Goal: Information Seeking & Learning: Learn about a topic

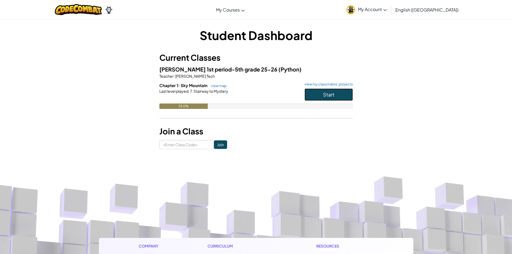
click at [333, 94] on span "Start" at bounding box center [328, 94] width 11 height 6
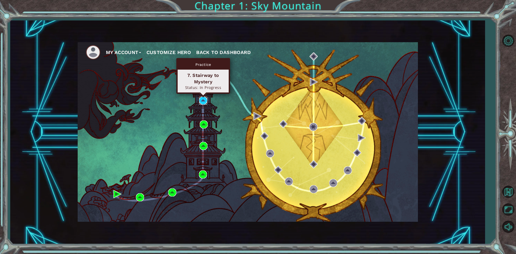
click at [206, 98] on img at bounding box center [203, 100] width 8 height 8
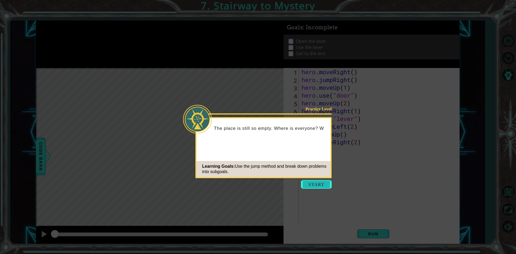
click at [320, 186] on button "Start" at bounding box center [316, 184] width 31 height 9
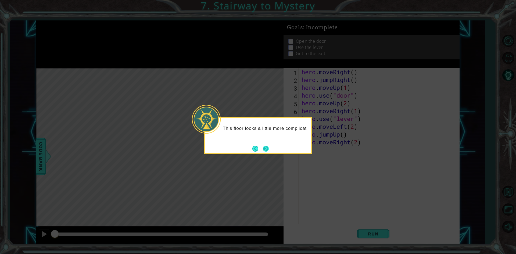
click at [265, 151] on button "Next" at bounding box center [266, 149] width 6 height 6
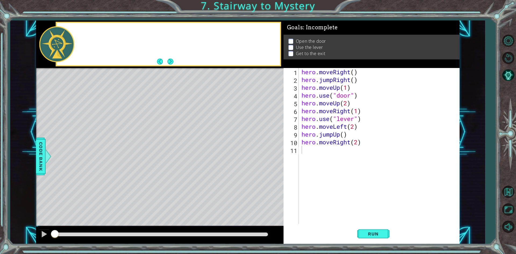
click at [265, 151] on div "Level Map" at bounding box center [160, 147] width 248 height 158
click at [172, 65] on footer at bounding box center [165, 61] width 16 height 8
click at [171, 62] on button "Next" at bounding box center [170, 62] width 6 height 6
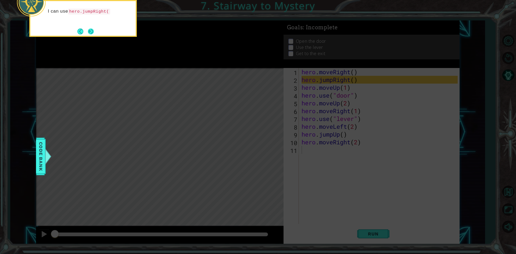
click at [92, 31] on button "Next" at bounding box center [91, 31] width 6 height 6
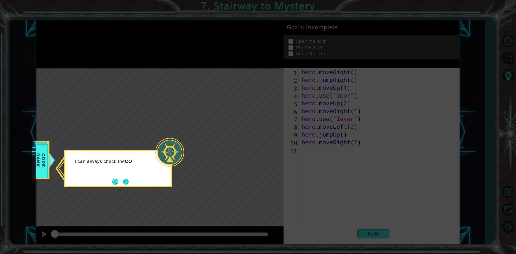
click at [127, 177] on div "I can always check the CO" at bounding box center [117, 168] width 107 height 37
click at [127, 179] on button "Next" at bounding box center [126, 181] width 6 height 6
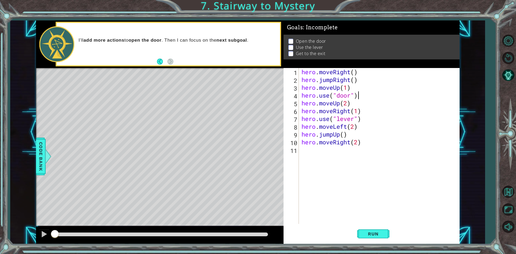
click at [360, 96] on div "hero . moveRight ( ) hero . jumpRight ( ) hero . moveUp ( 1 ) hero . use ( "doo…" at bounding box center [380, 153] width 160 height 171
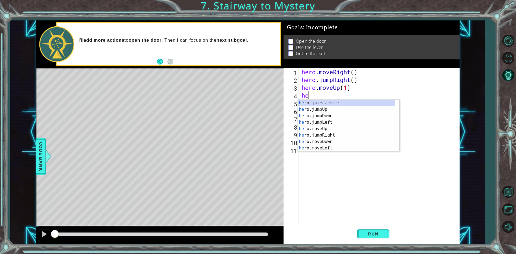
type textarea "h"
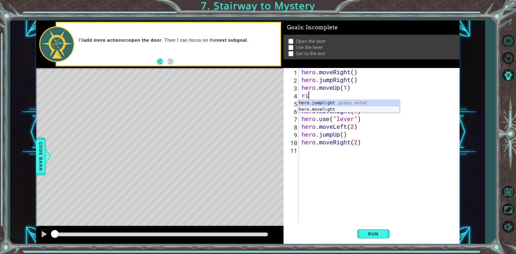
click at [331, 109] on div "hero.jump Ri ght press enter hero.move Ri ght press enter" at bounding box center [349, 113] width 102 height 26
click at [305, 98] on div "hero . moveRight ( ) hero . jumpRight ( ) hero . moveUp ( 1 ) hero . moveRight …" at bounding box center [380, 153] width 160 height 171
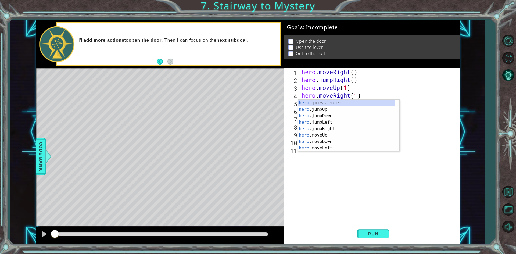
scroll to position [0, 1]
click at [372, 89] on div "hero . moveRight ( ) hero . jumpRight ( ) hero . moveUp ( 1 ) hero . moveRight …" at bounding box center [380, 153] width 160 height 171
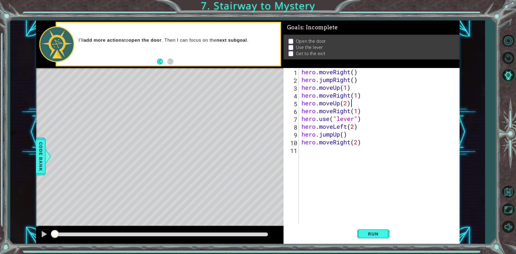
click at [365, 99] on div "hero . moveRight ( ) hero . jumpRight ( ) hero . moveUp ( 1 ) hero . moveRight …" at bounding box center [380, 153] width 160 height 171
type textarea "hero.moveUp(2)"
click at [361, 92] on div "hero . moveRight ( ) hero . jumpRight ( ) hero . moveUp ( 1 ) hero . moveRight …" at bounding box center [380, 153] width 160 height 171
type textarea "hero.moveRight(1)"
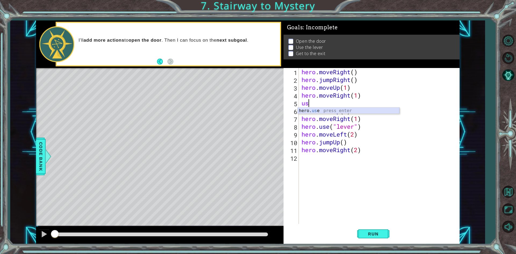
click at [338, 110] on div "hero. us e press enter" at bounding box center [349, 116] width 102 height 19
type textarea "hero.use("door")"
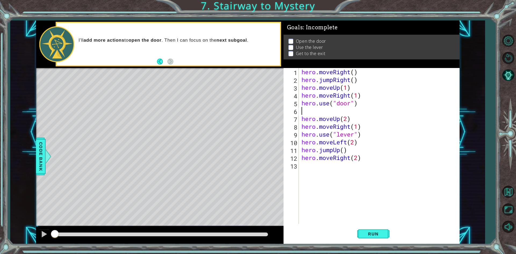
scroll to position [0, 0]
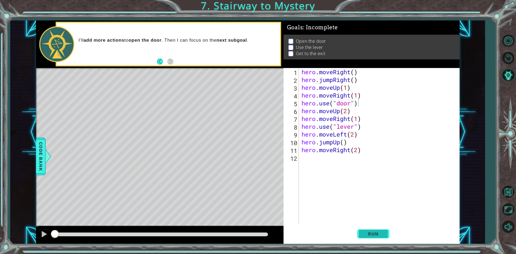
click at [374, 233] on span "Run" at bounding box center [372, 233] width 21 height 5
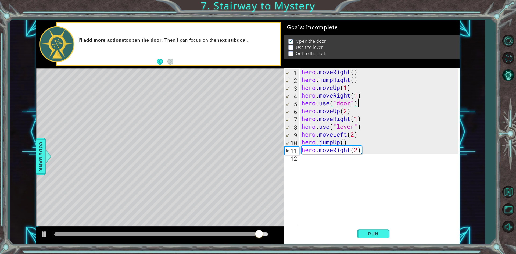
click at [362, 117] on div "hero . moveRight ( ) hero . jumpRight ( ) hero . moveUp ( 1 ) hero . moveRight …" at bounding box center [380, 153] width 160 height 171
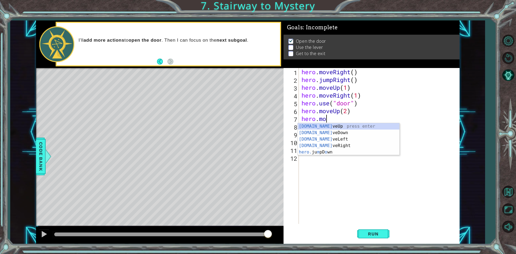
type textarea "h"
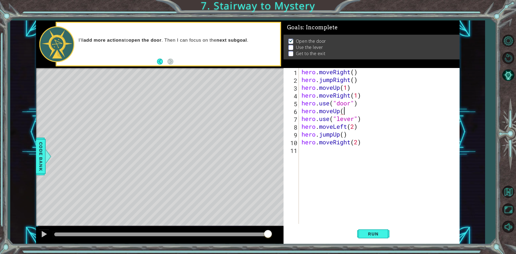
scroll to position [0, 2]
type textarea "hero.moveUp(2)"
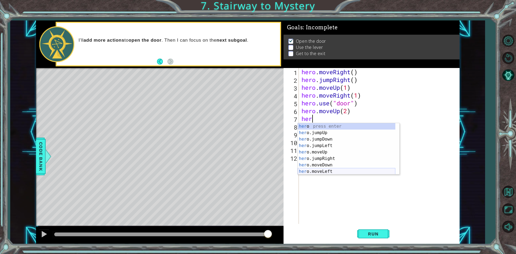
click at [335, 172] on div "her o press enter her o.jumpUp press enter her o.jumpDown press enter her o.jum…" at bounding box center [347, 155] width 98 height 64
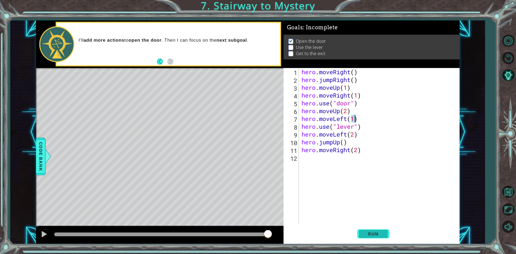
type textarea "hero.moveLeft(1)"
click at [374, 231] on button "Run" at bounding box center [373, 233] width 32 height 17
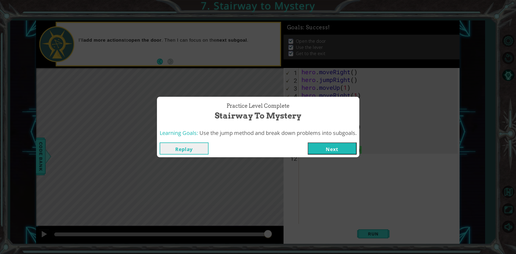
click at [326, 144] on button "Next" at bounding box center [332, 148] width 49 height 12
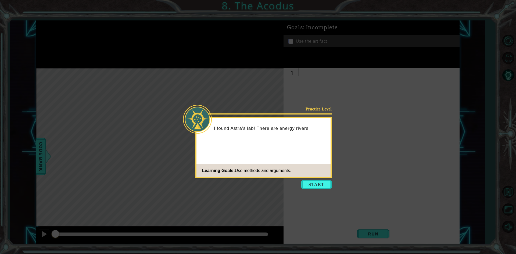
click at [313, 178] on icon at bounding box center [258, 127] width 516 height 254
click at [313, 184] on button "Start" at bounding box center [316, 184] width 31 height 9
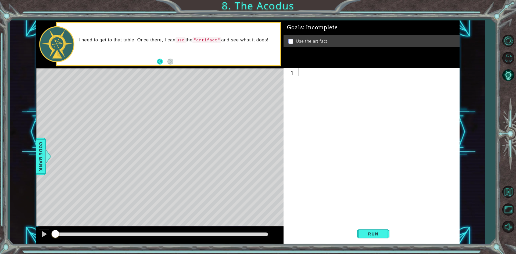
click at [162, 59] on button "Back" at bounding box center [162, 62] width 10 height 6
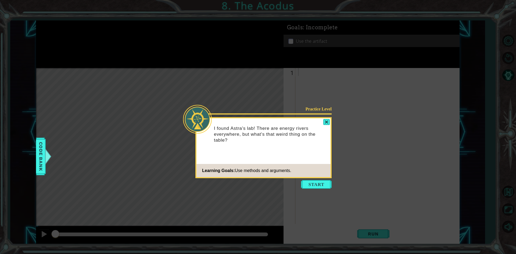
click at [324, 179] on icon at bounding box center [258, 127] width 516 height 254
click at [324, 182] on button "Start" at bounding box center [316, 184] width 31 height 9
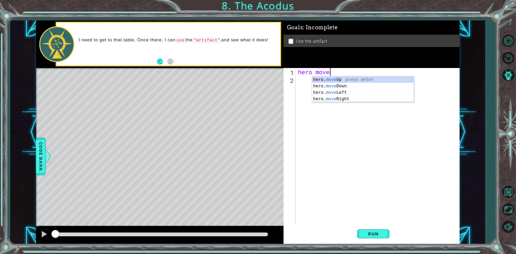
scroll to position [0, 1]
click at [351, 79] on div "hero. move Up press enter hero. move Down press enter hero. move Left press ent…" at bounding box center [363, 95] width 102 height 39
type textarea "hero.moveUp(2)"
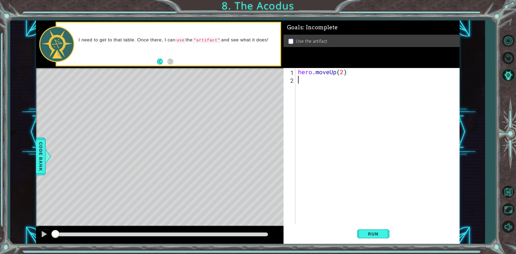
click at [298, 81] on div "hero . moveUp ( 2 )" at bounding box center [378, 153] width 163 height 171
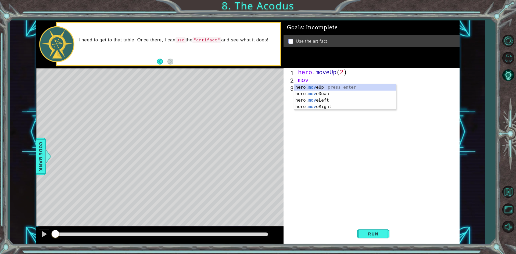
scroll to position [0, 0]
type textarea "m"
type textarea "her"
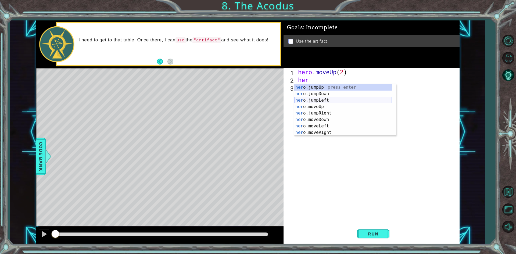
click at [333, 98] on div "her o.jumpUp press enter her o.jumpDown press enter her o.jumpLeft press enter …" at bounding box center [343, 116] width 98 height 64
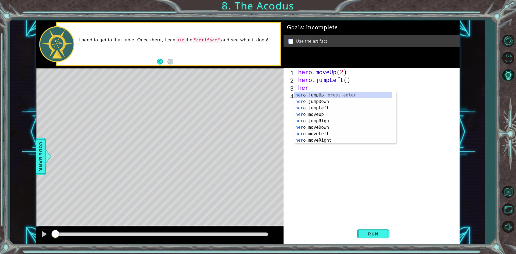
type textarea "hero"
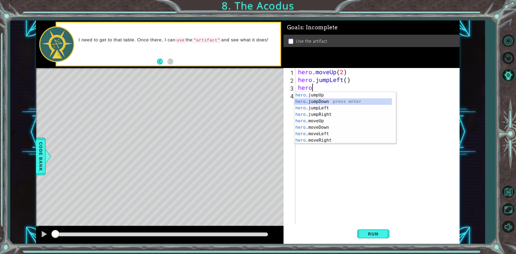
click at [338, 101] on div "hero .jumpUp press enter hero .jumpDown press enter hero .jumpLeft press enter …" at bounding box center [343, 124] width 98 height 64
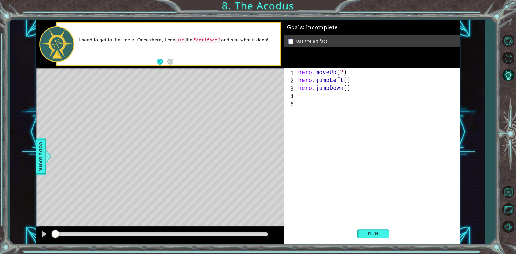
click at [348, 90] on div "hero . moveUp ( 2 ) hero . jumpLeft ( ) hero . jumpDown ( )" at bounding box center [378, 153] width 163 height 171
type textarea "hero.jumpDown(2)"
click at [297, 99] on div "hero . moveUp ( 2 ) hero . jumpLeft ( ) hero . jumpDown ( 2 )" at bounding box center [378, 153] width 163 height 171
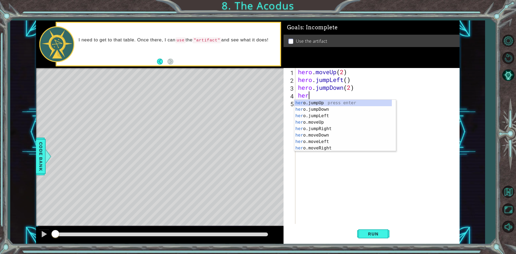
type textarea "hero"
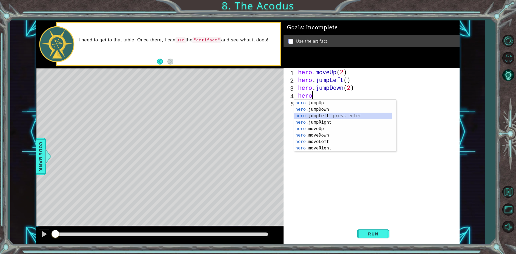
click at [316, 116] on div "hero .jumpUp press enter hero .jumpDown press enter hero .jumpLeft press enter …" at bounding box center [343, 132] width 98 height 64
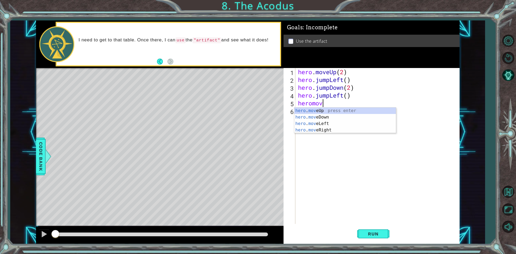
scroll to position [0, 1]
click at [316, 111] on div "hero . move Up press enter hero . move Down press enter hero . move Left press …" at bounding box center [345, 126] width 102 height 39
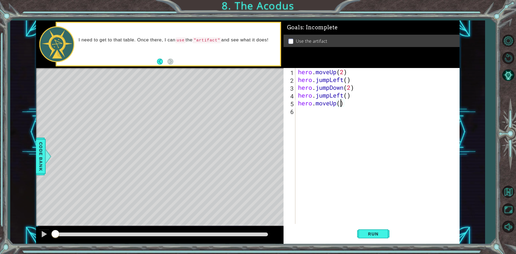
type textarea "hero.moveUp(2)"
click at [304, 113] on div "hero . moveUp ( 2 ) hero . jumpLeft ( ) hero . jumpDown ( 2 ) hero . jumpLeft (…" at bounding box center [378, 153] width 163 height 171
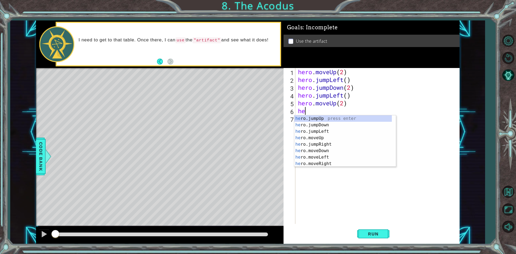
type textarea "her"
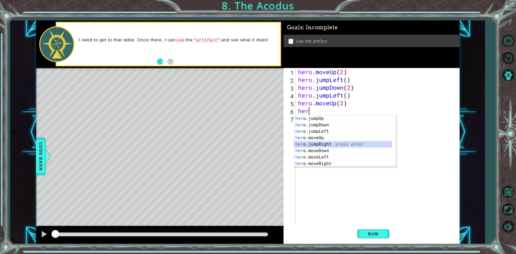
click at [333, 142] on div "her o.jumpUp press enter her o.jumpDown press enter her o.jumpLeft press enter …" at bounding box center [343, 147] width 98 height 64
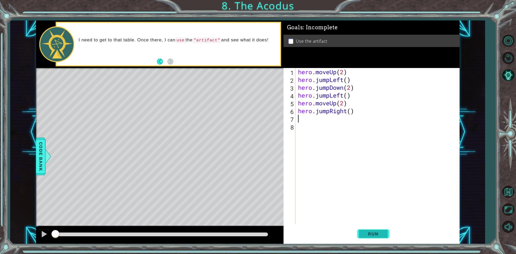
click at [368, 233] on span "Run" at bounding box center [372, 233] width 21 height 5
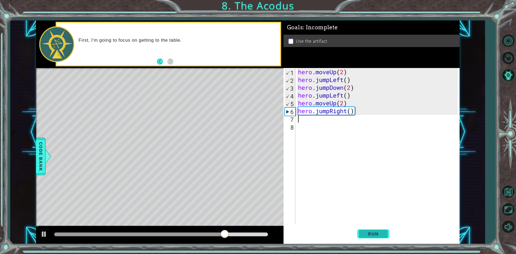
click at [377, 231] on span "Run" at bounding box center [372, 233] width 21 height 5
click at [347, 79] on div "hero . moveUp ( 2 ) hero . jumpLeft ( ) hero . jumpDown ( 2 ) hero . jumpLeft (…" at bounding box center [378, 153] width 163 height 171
click at [347, 95] on div "hero . moveUp ( 2 ) hero . jumpLeft ( 1 ) hero . jumpDown ( 2 ) hero . jumpLeft…" at bounding box center [378, 153] width 163 height 171
click at [350, 110] on div "hero . moveUp ( 2 ) hero . jumpLeft ( 1 ) hero . jumpDown ( 2 ) hero . jumpLeft…" at bounding box center [378, 153] width 163 height 171
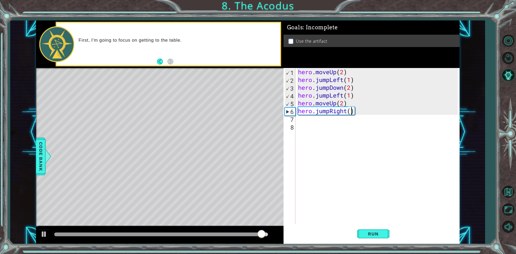
scroll to position [0, 2]
click at [380, 226] on button "Run" at bounding box center [373, 233] width 32 height 17
click at [350, 74] on div "hero . moveUp ( 2 ) hero . jumpLeft ( 1 ) hero . jumpDown ( 2 ) hero . jumpLeft…" at bounding box center [378, 153] width 163 height 171
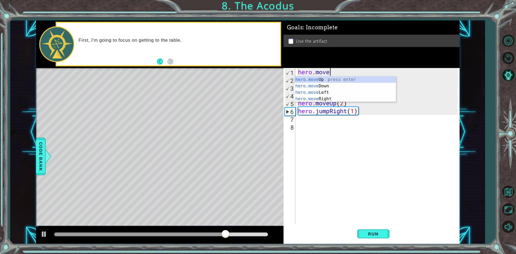
scroll to position [0, 1]
type textarea "h"
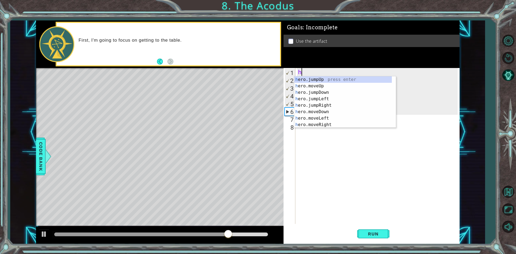
scroll to position [0, 0]
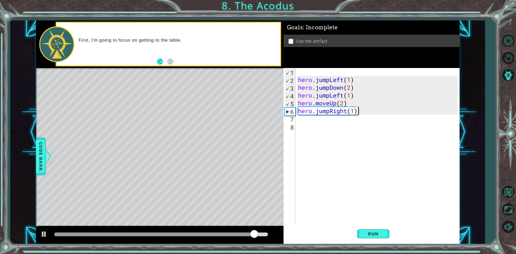
drag, startPoint x: 362, startPoint y: 112, endPoint x: 381, endPoint y: 124, distance: 22.7
click at [362, 112] on div "hero . jumpLeft ( 1 ) hero . jumpDown ( 2 ) hero . jumpLeft ( 1 ) hero . moveUp…" at bounding box center [378, 153] width 163 height 171
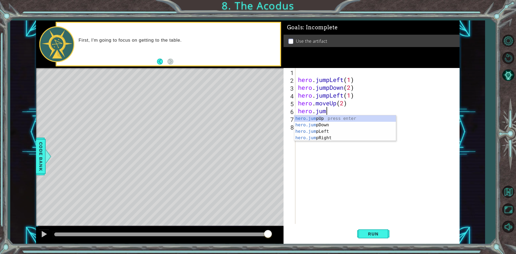
type textarea "h"
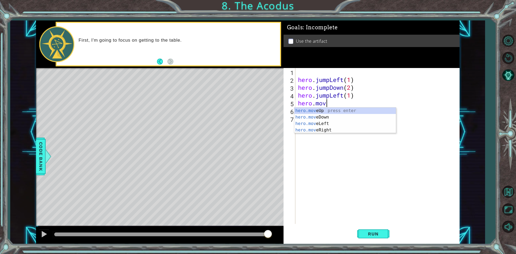
type textarea "h"
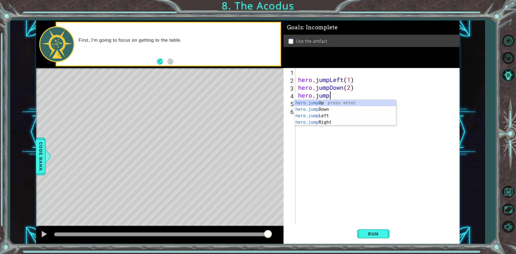
type textarea "h"
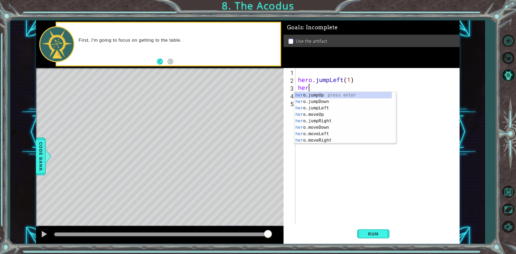
type textarea "h"
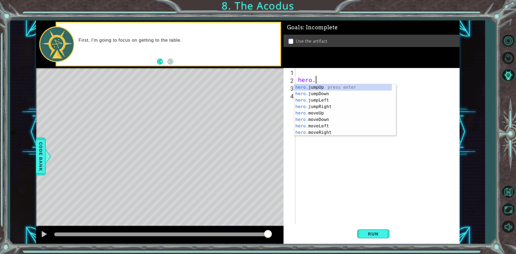
type textarea "h"
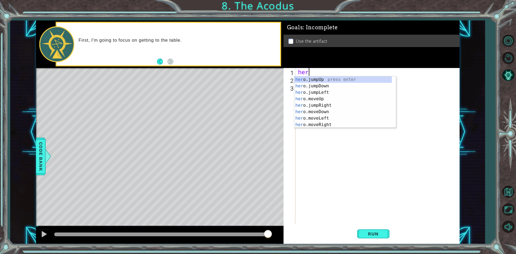
scroll to position [0, 0]
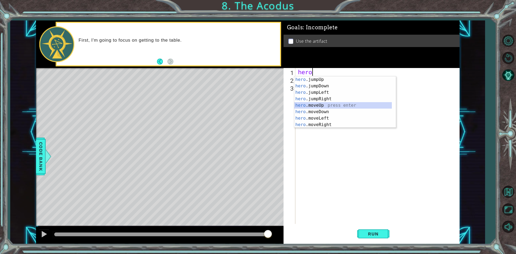
click at [354, 107] on div "hero .jumpUp press enter hero .jumpDown press enter hero .jumpLeft press enter …" at bounding box center [343, 108] width 98 height 64
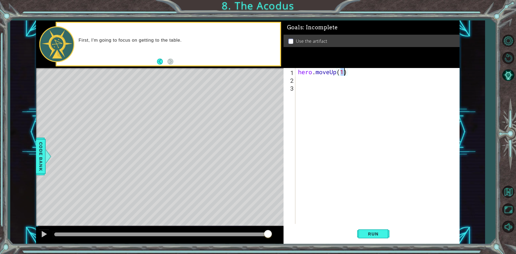
type textarea "hero.moveUp(2)"
click at [301, 79] on div "hero . moveUp ( 2 )" at bounding box center [378, 153] width 163 height 171
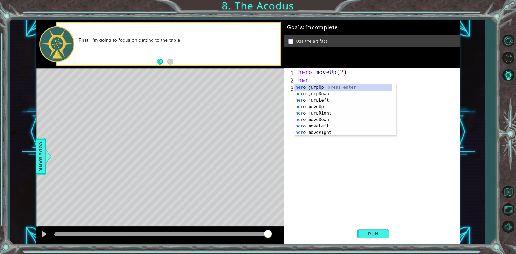
type textarea "hero"
click at [343, 102] on div "hero .jumpUp press enter hero .jumpDown press enter hero .jumpLeft press enter …" at bounding box center [343, 116] width 98 height 64
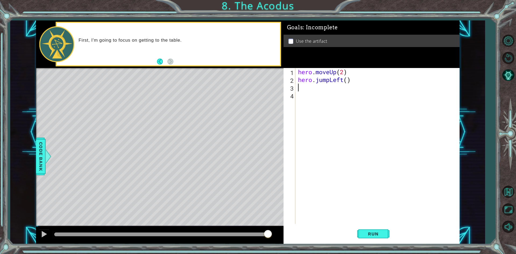
scroll to position [0, 0]
click at [348, 83] on div "hero . moveUp ( 2 ) hero . jumpLeft ( )" at bounding box center [378, 153] width 163 height 171
type textarea "hero.jumpLeft(1)"
click at [301, 89] on div "hero . moveUp ( 2 ) hero . jumpLeft ( 1 )" at bounding box center [378, 153] width 163 height 171
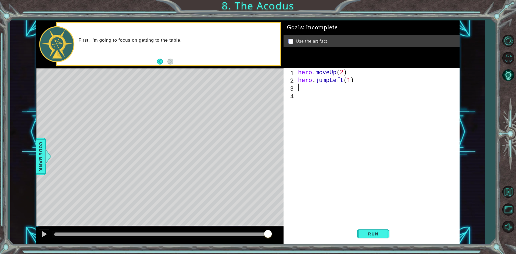
scroll to position [0, 0]
click at [330, 81] on div "hero . moveUp ( 2 ) hero . jumpLeft ( 1 )" at bounding box center [378, 153] width 163 height 171
click at [459, 108] on div "hero.Left(1) 1 2 3 4 hero . moveUp ( 2 ) hero . Left ( 1 ) הההההההההההההההההההה…" at bounding box center [371, 156] width 176 height 176
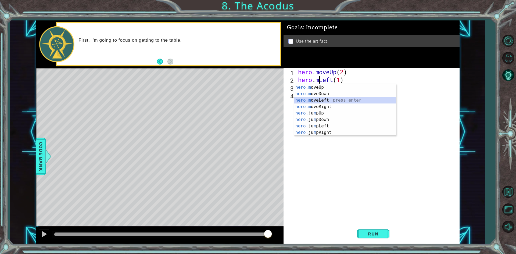
click at [313, 98] on div "hero.m oveUp press enter hero.m oveDown press enter hero.m oveLeft press enter …" at bounding box center [345, 116] width 102 height 64
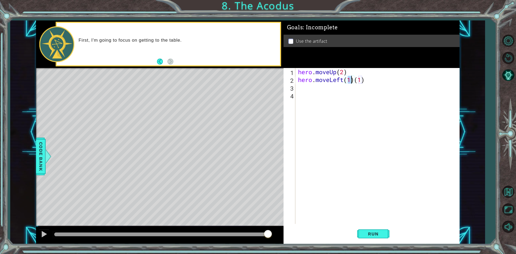
click at [372, 80] on div "hero . moveUp ( 2 ) hero . moveLeft ( 1 ) ( 1 )" at bounding box center [378, 153] width 163 height 171
type textarea "hero.moveLeft(1)"
click at [311, 92] on div "hero . moveUp ( 2 ) hero . moveLeft ( 1 )" at bounding box center [378, 153] width 163 height 171
click at [304, 88] on div "hero . moveUp ( 2 ) hero . moveLeft ( 1 )" at bounding box center [378, 153] width 163 height 171
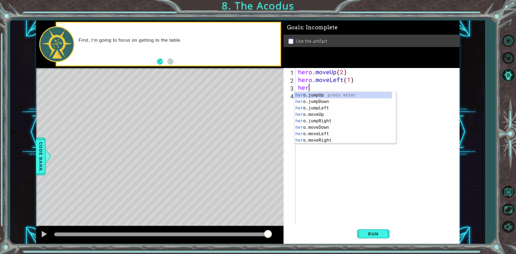
type textarea "hero"
click at [335, 98] on div "hero .jumpUp press enter hero .jumpDown press enter hero .jumpLeft press enter …" at bounding box center [343, 124] width 98 height 64
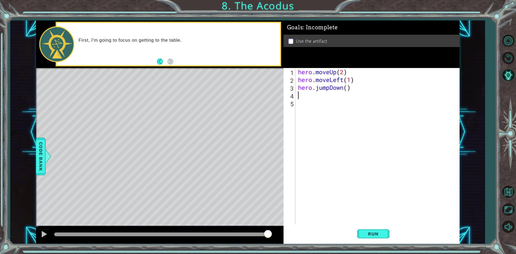
scroll to position [0, 0]
click at [348, 87] on div "hero . moveUp ( 2 ) hero . moveLeft ( 1 ) hero . jumpDown ( )" at bounding box center [378, 153] width 163 height 171
type textarea "hero.jumpDown(2)"
click at [299, 94] on div "hero . moveUp ( 2 ) hero . moveLeft ( 1 ) hero . jumpDown ( 2 )" at bounding box center [378, 153] width 163 height 171
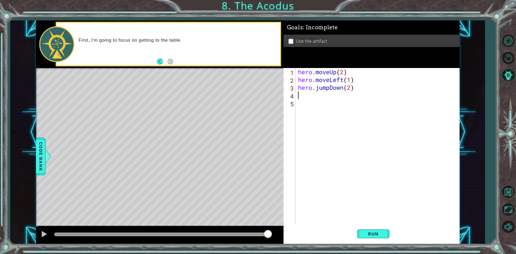
scroll to position [0, 0]
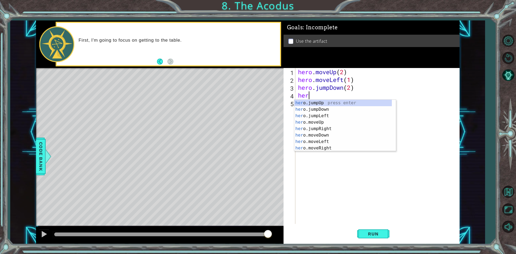
type textarea "hero"
click at [344, 114] on div "hero .jumpUp press enter hero .jumpDown press enter hero .jumpLeft press enter …" at bounding box center [343, 132] width 98 height 64
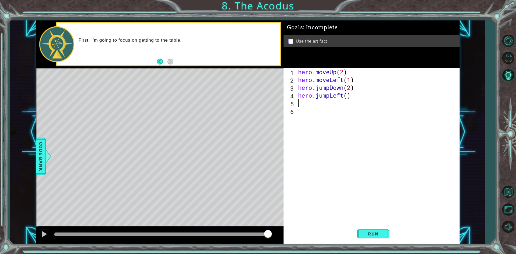
scroll to position [0, 0]
click at [348, 97] on div "hero . moveUp ( 2 ) hero . moveLeft ( 1 ) hero . jumpDown ( 2 ) hero . jumpLeft…" at bounding box center [378, 153] width 163 height 171
type textarea "hero.jumpLeft(1)"
click at [299, 105] on div "hero . moveUp ( 2 ) hero . moveLeft ( 1 ) hero . jumpDown ( 2 ) hero . jumpLeft…" at bounding box center [378, 153] width 163 height 171
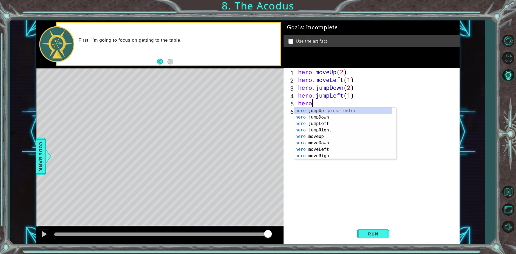
scroll to position [0, 0]
click at [340, 134] on div "hero .jumpUp press enter hero .jumpDown press enter hero .jumpLeft press enter …" at bounding box center [343, 139] width 98 height 64
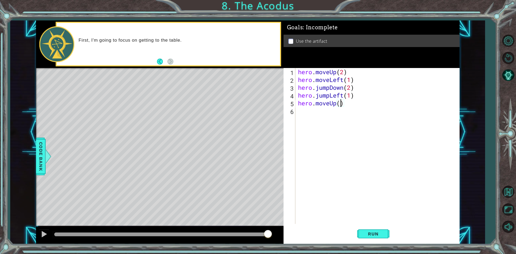
type textarea "hero.moveUp(2)"
click at [298, 112] on div "hero . moveUp ( 2 ) hero . moveLeft ( 1 ) hero . jumpDown ( 2 ) hero . jumpLeft…" at bounding box center [378, 153] width 163 height 171
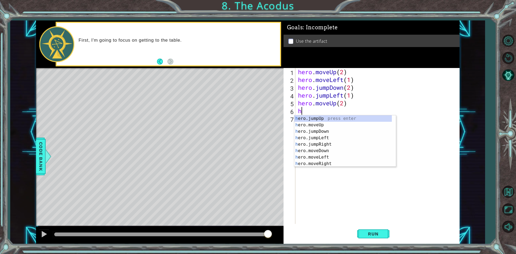
type textarea "her"
click at [339, 142] on div "her o.jumpUp press enter her o.jumpDown press enter her o.jumpLeft press enter …" at bounding box center [343, 147] width 98 height 64
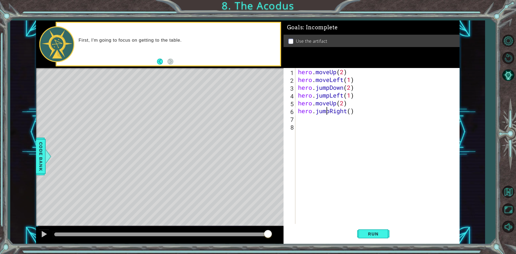
click at [328, 111] on div "hero . moveUp ( 2 ) hero . moveLeft ( 1 ) hero . jumpDown ( 2 ) hero . jumpLeft…" at bounding box center [378, 153] width 163 height 171
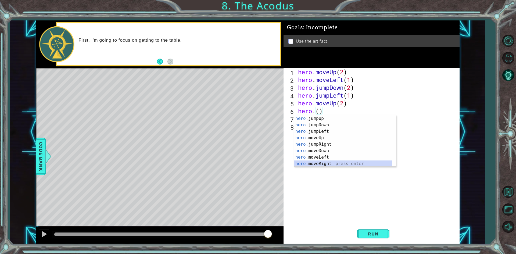
click at [322, 162] on div "hero. jumpUp press enter hero. jumpDown press enter hero. jumpLeft press enter …" at bounding box center [343, 147] width 98 height 64
type textarea "hero.moveRight(1)"
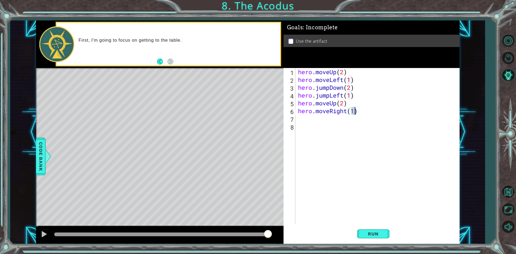
click at [294, 115] on div "6" at bounding box center [290, 112] width 11 height 8
click at [320, 127] on div "hero. use press enter" at bounding box center [345, 132] width 102 height 19
type textarea "hero.use("artifact")"
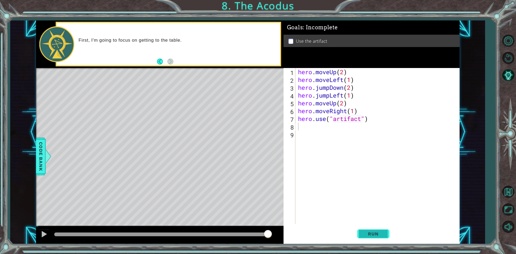
drag, startPoint x: 364, startPoint y: 227, endPoint x: 367, endPoint y: 231, distance: 4.5
click at [365, 227] on button "Run" at bounding box center [373, 233] width 32 height 17
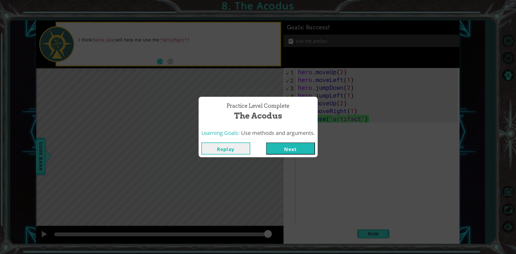
click at [301, 146] on button "Next" at bounding box center [290, 148] width 49 height 12
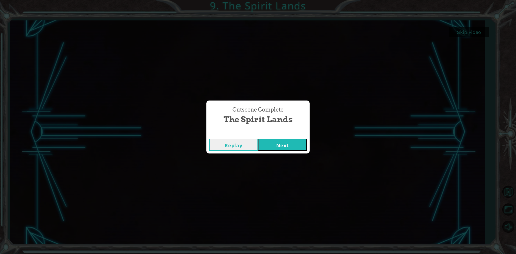
click at [289, 140] on button "Next" at bounding box center [282, 145] width 49 height 12
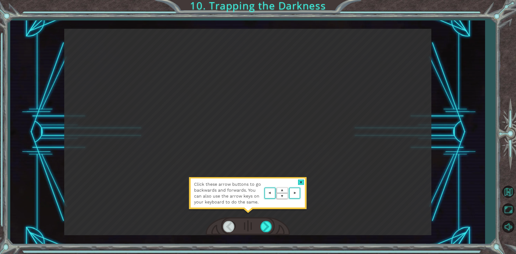
click at [300, 184] on div at bounding box center [301, 182] width 6 height 6
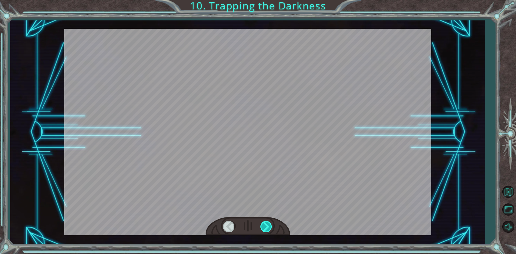
click at [266, 225] on div at bounding box center [266, 226] width 12 height 11
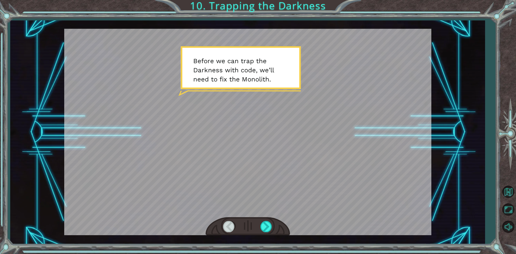
click at [258, 150] on div at bounding box center [247, 132] width 367 height 206
click at [266, 230] on div at bounding box center [266, 226] width 12 height 11
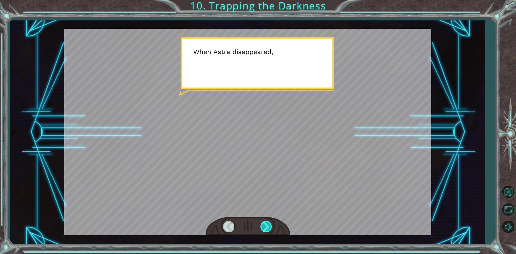
click at [268, 226] on div at bounding box center [266, 226] width 12 height 11
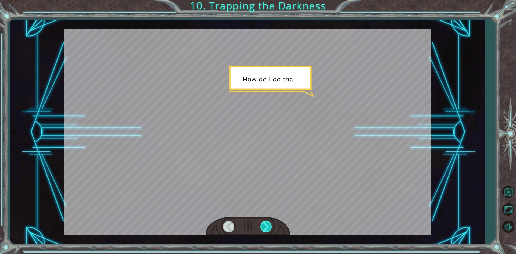
click at [268, 226] on div at bounding box center [266, 226] width 12 height 11
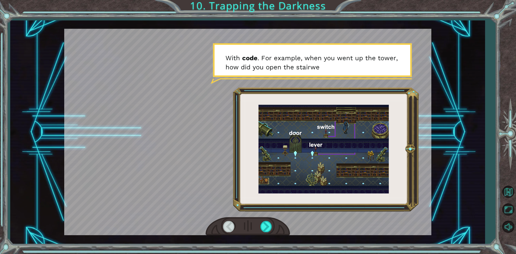
click at [266, 220] on div at bounding box center [248, 226] width 84 height 19
click at [266, 224] on div at bounding box center [266, 226] width 12 height 11
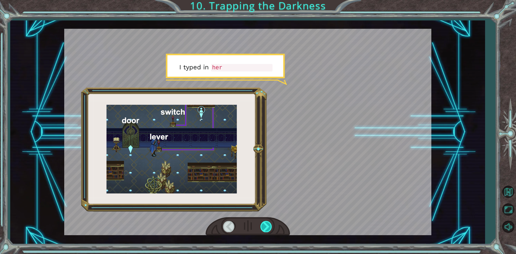
click at [266, 224] on div at bounding box center [266, 226] width 12 height 11
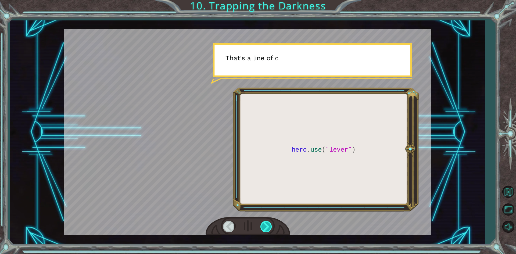
click at [266, 224] on div at bounding box center [266, 226] width 12 height 11
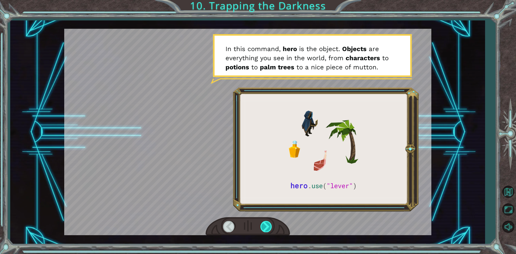
click at [266, 224] on div at bounding box center [266, 226] width 12 height 11
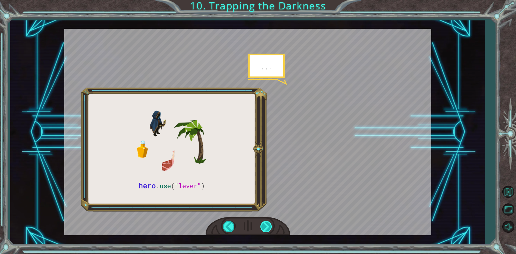
click at [266, 224] on div at bounding box center [266, 226] width 12 height 11
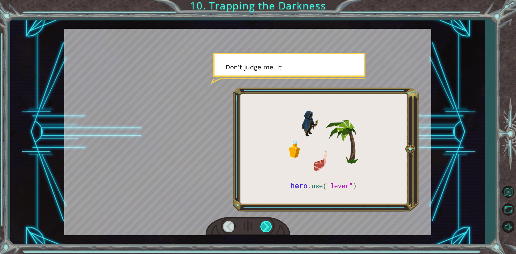
click at [266, 224] on div at bounding box center [266, 226] width 12 height 11
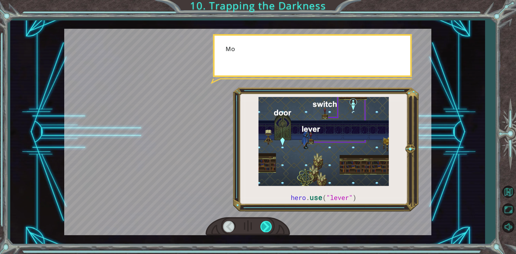
click at [266, 224] on div at bounding box center [266, 226] width 12 height 11
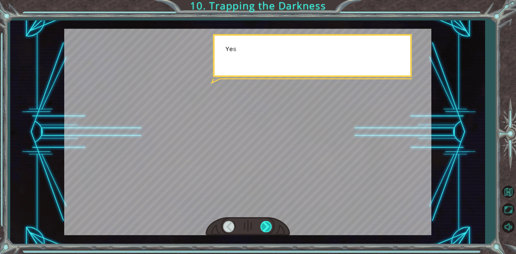
click at [266, 227] on div at bounding box center [266, 226] width 12 height 11
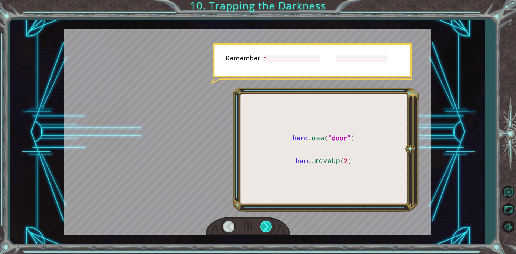
click at [266, 227] on div at bounding box center [266, 226] width 12 height 11
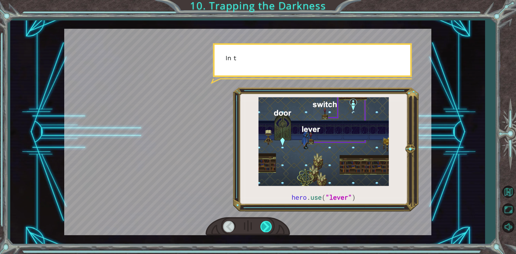
click at [266, 227] on div at bounding box center [266, 226] width 12 height 11
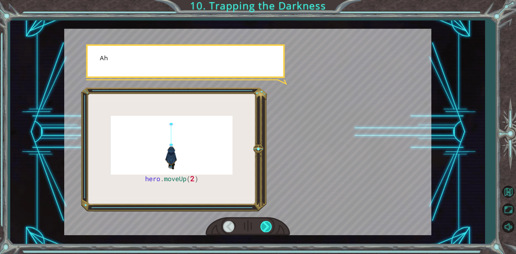
click at [266, 227] on div at bounding box center [266, 226] width 12 height 11
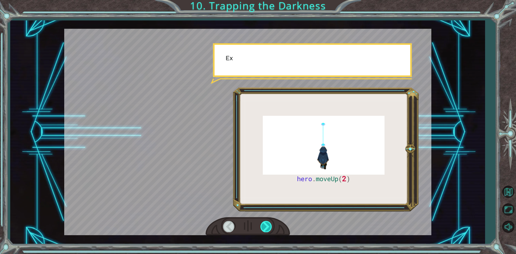
click at [266, 227] on div at bounding box center [266, 226] width 12 height 11
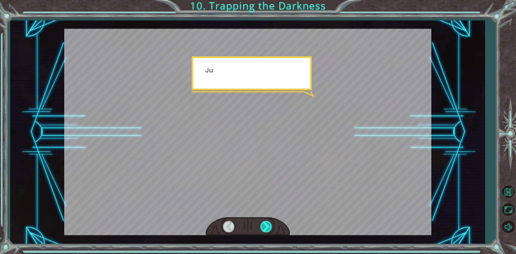
click at [266, 227] on div at bounding box center [266, 226] width 12 height 11
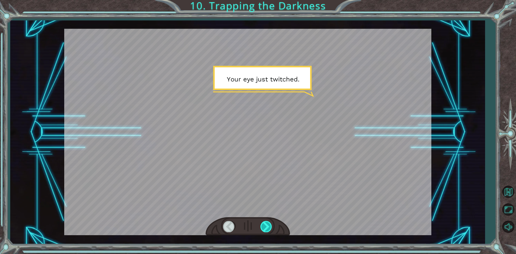
click at [266, 227] on div at bounding box center [266, 226] width 12 height 11
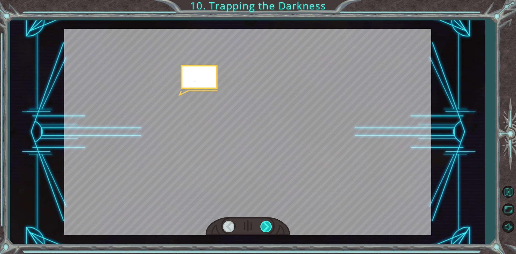
click at [266, 227] on div at bounding box center [266, 226] width 12 height 11
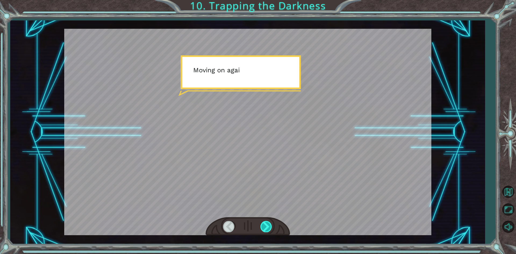
click at [266, 227] on div at bounding box center [266, 226] width 12 height 11
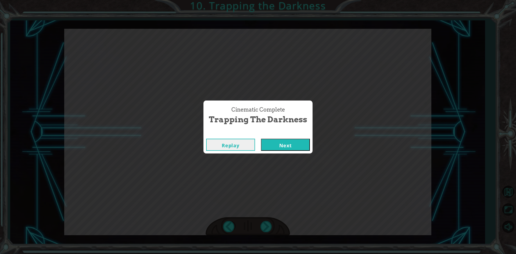
click at [291, 146] on button "Next" at bounding box center [285, 145] width 49 height 12
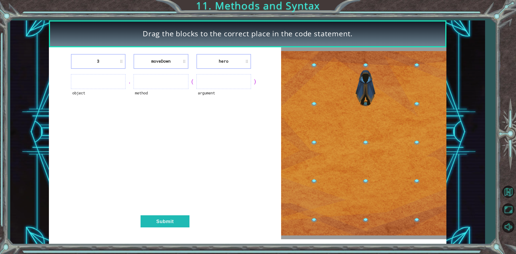
click at [220, 64] on li "hero" at bounding box center [223, 61] width 55 height 15
click at [227, 60] on li "hero" at bounding box center [223, 61] width 55 height 15
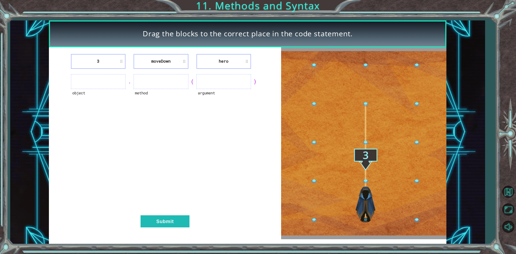
click at [170, 58] on li "moveDown" at bounding box center [161, 61] width 55 height 15
click at [105, 76] on ul at bounding box center [98, 81] width 55 height 15
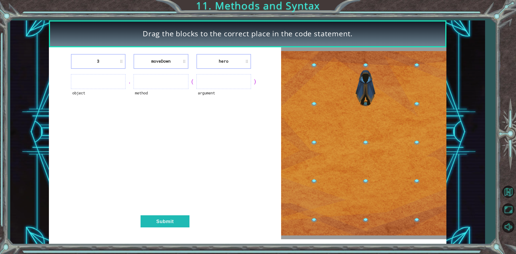
click at [104, 81] on ul at bounding box center [98, 81] width 55 height 15
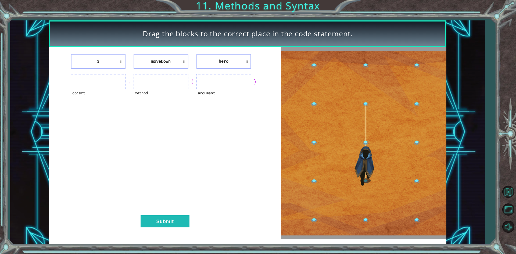
click at [365, 156] on img at bounding box center [363, 143] width 165 height 184
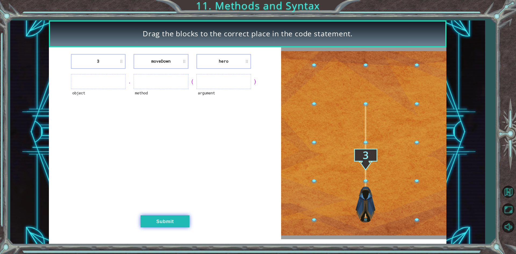
click at [175, 222] on button "Submit" at bounding box center [165, 221] width 49 height 12
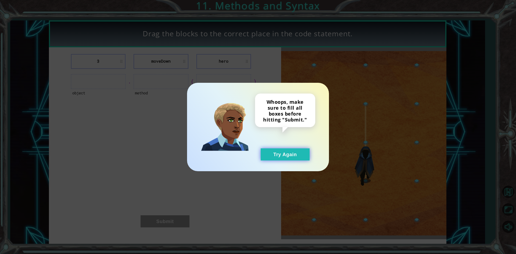
click at [297, 154] on button "Try Again" at bounding box center [285, 154] width 49 height 12
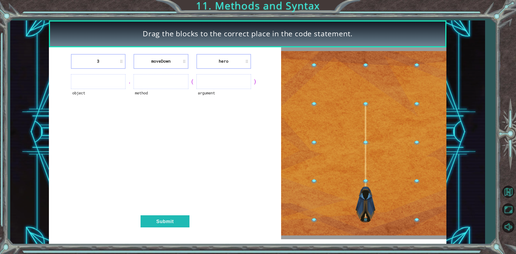
click at [235, 59] on li "hero" at bounding box center [223, 61] width 55 height 15
click at [231, 62] on li "hero" at bounding box center [223, 61] width 55 height 15
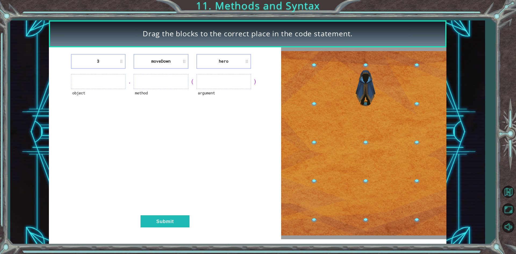
click at [239, 61] on li "hero" at bounding box center [223, 61] width 55 height 15
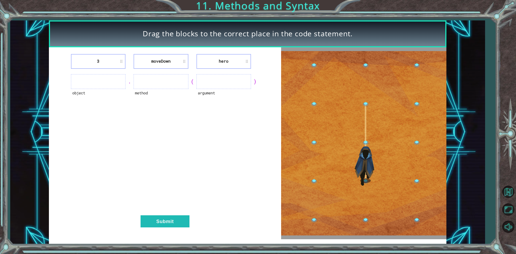
click at [239, 61] on li "hero" at bounding box center [223, 61] width 55 height 15
click at [246, 60] on li "hero" at bounding box center [223, 61] width 55 height 15
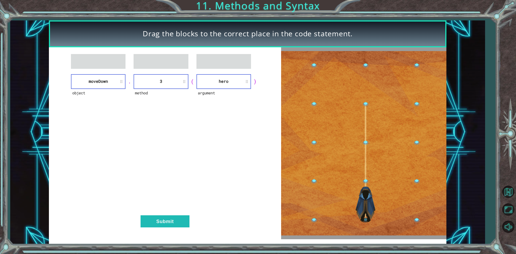
click at [175, 214] on div "object [GEOGRAPHIC_DATA] . method 3 ( argument hero ) Submit" at bounding box center [165, 143] width 232 height 192
click at [175, 221] on button "Submit" at bounding box center [165, 221] width 49 height 12
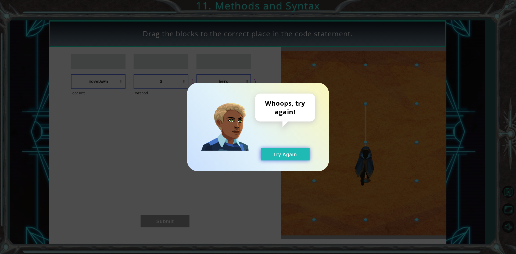
click at [283, 153] on button "Try Again" at bounding box center [285, 154] width 49 height 12
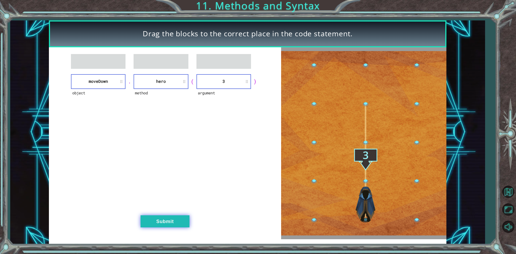
click at [177, 224] on button "Submit" at bounding box center [165, 221] width 49 height 12
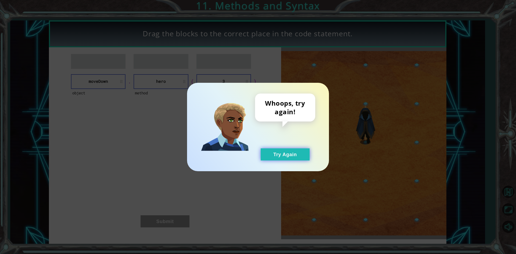
click at [276, 153] on button "Try Again" at bounding box center [285, 154] width 49 height 12
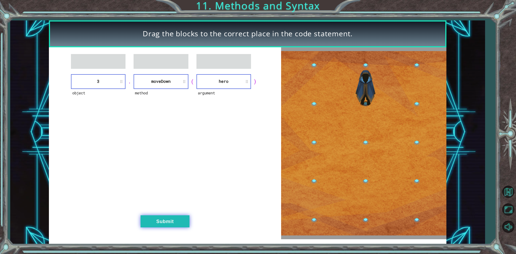
click at [168, 223] on button "Submit" at bounding box center [165, 221] width 49 height 12
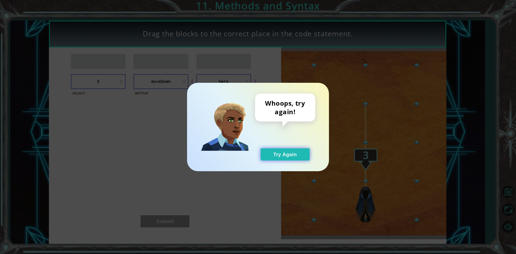
click at [282, 155] on button "Try Again" at bounding box center [285, 154] width 49 height 12
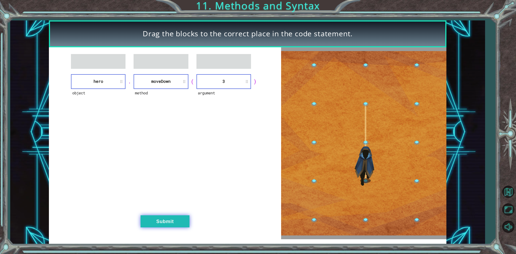
click at [178, 224] on button "Submit" at bounding box center [165, 221] width 49 height 12
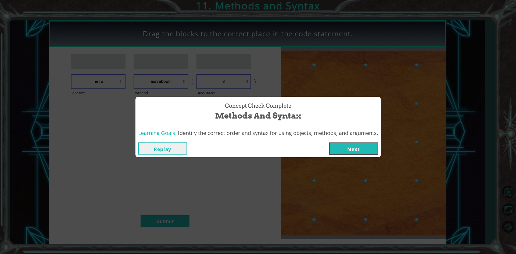
click at [355, 148] on button "Next" at bounding box center [353, 148] width 49 height 12
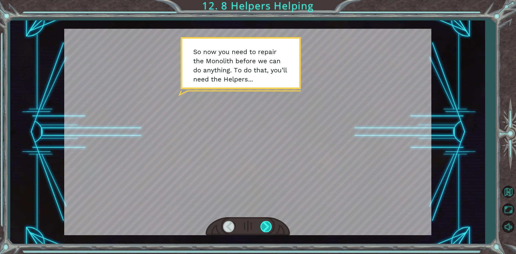
click at [264, 226] on div at bounding box center [266, 226] width 12 height 11
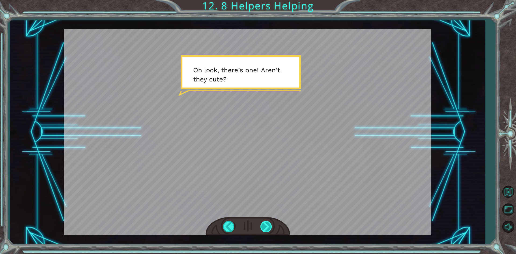
click at [270, 224] on div at bounding box center [266, 226] width 12 height 11
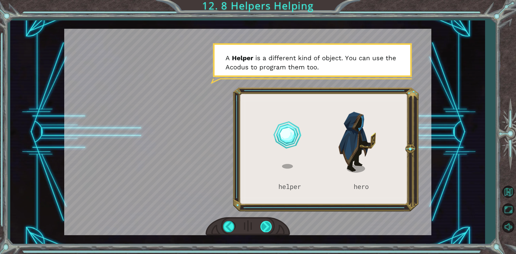
click at [263, 223] on div at bounding box center [266, 226] width 12 height 11
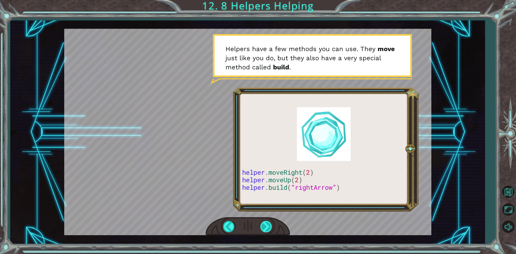
click at [268, 225] on div at bounding box center [266, 226] width 12 height 11
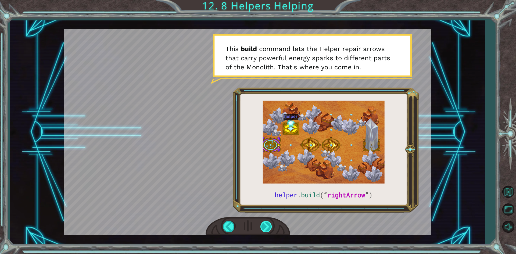
click at [266, 225] on div at bounding box center [266, 226] width 12 height 11
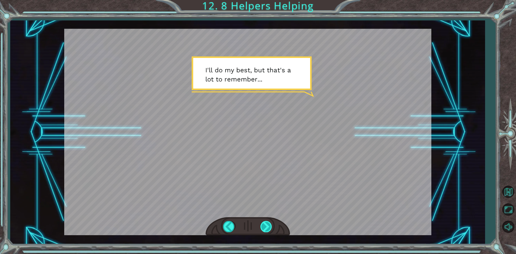
click at [266, 225] on div at bounding box center [266, 226] width 12 height 11
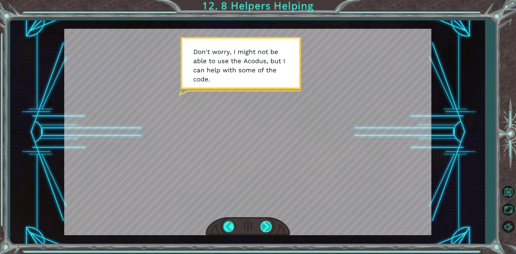
click at [266, 225] on div at bounding box center [266, 226] width 12 height 11
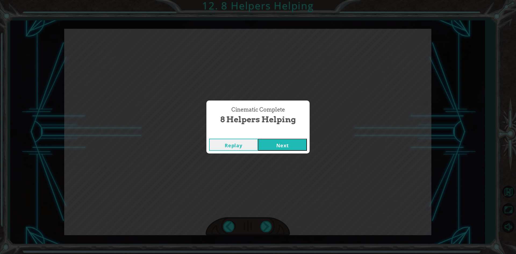
click at [282, 143] on button "Next" at bounding box center [282, 145] width 49 height 12
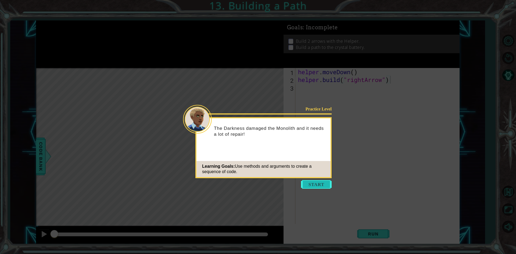
click at [312, 185] on button "Start" at bounding box center [316, 184] width 31 height 9
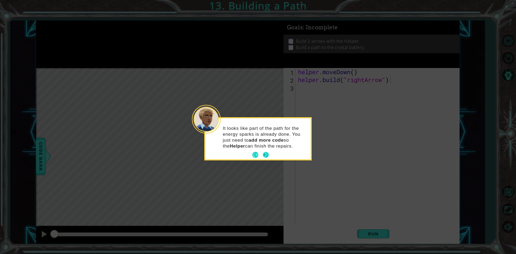
click at [262, 157] on footer at bounding box center [260, 155] width 16 height 8
click at [264, 157] on button "Next" at bounding box center [266, 155] width 6 height 6
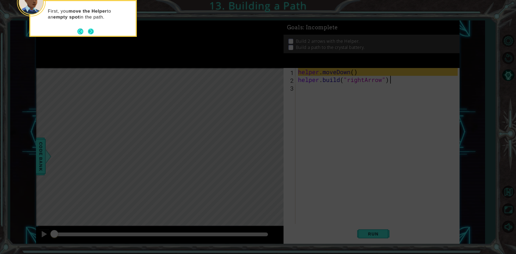
click at [94, 30] on button "Next" at bounding box center [91, 31] width 6 height 6
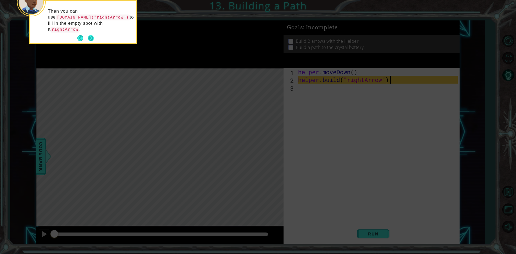
click at [88, 35] on button "Next" at bounding box center [91, 38] width 6 height 6
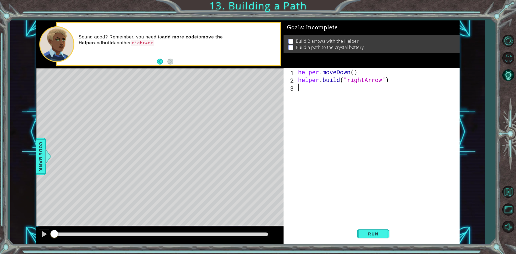
click at [298, 89] on div "helper . moveDown ( ) helper . build ( "rightArrow" )" at bounding box center [378, 153] width 163 height 171
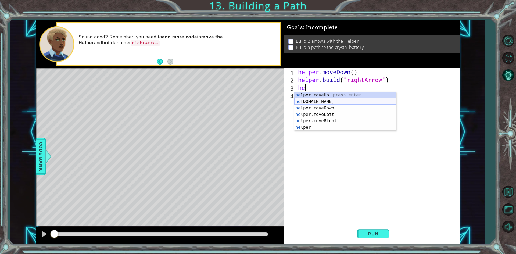
click at [319, 99] on div "he lper.moveUp press enter he [DOMAIN_NAME] press enter he lper.moveDown press …" at bounding box center [345, 118] width 102 height 52
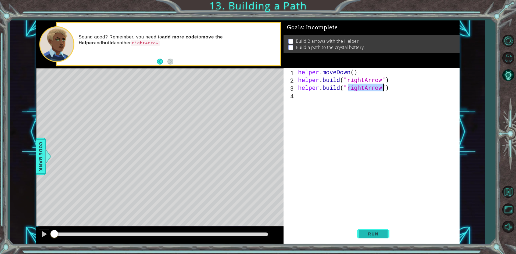
click at [383, 233] on span "Run" at bounding box center [372, 233] width 21 height 5
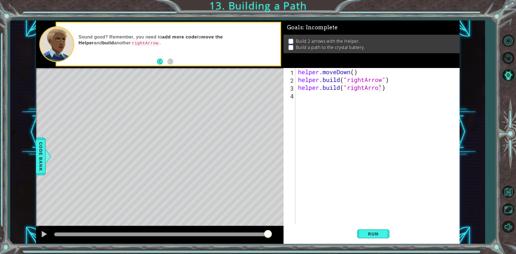
click at [160, 64] on footer at bounding box center [165, 61] width 16 height 8
click at [162, 62] on button "Back" at bounding box center [162, 62] width 10 height 6
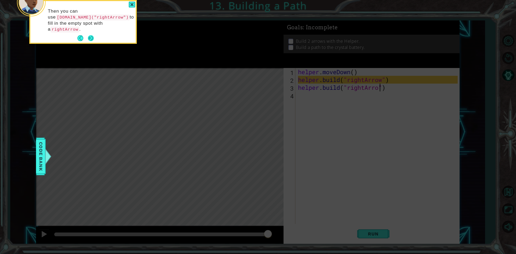
click at [88, 35] on button "Next" at bounding box center [91, 38] width 6 height 6
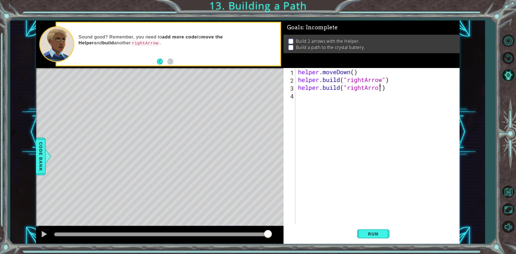
click at [159, 60] on button "Back" at bounding box center [162, 62] width 10 height 6
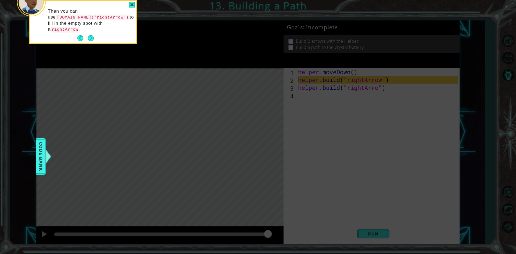
click at [96, 29] on div "Then you can use [DOMAIN_NAME]("rightArrow") to fill in the empty spot with a r…" at bounding box center [82, 22] width 105 height 39
click at [94, 35] on button "Next" at bounding box center [91, 38] width 6 height 6
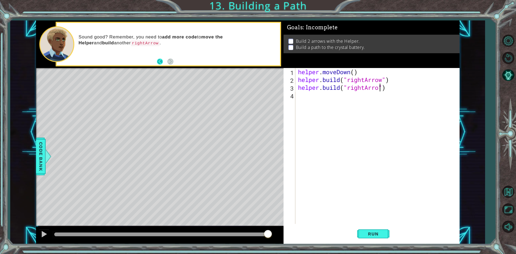
click at [157, 60] on button "Back" at bounding box center [162, 62] width 10 height 6
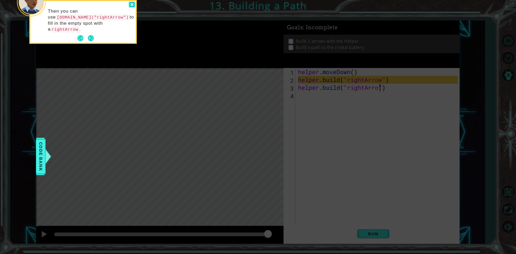
click at [130, 3] on div at bounding box center [132, 5] width 6 height 6
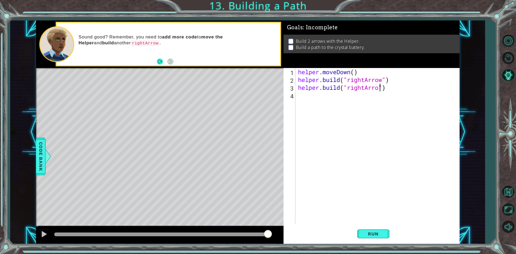
click at [160, 60] on button "Back" at bounding box center [162, 62] width 10 height 6
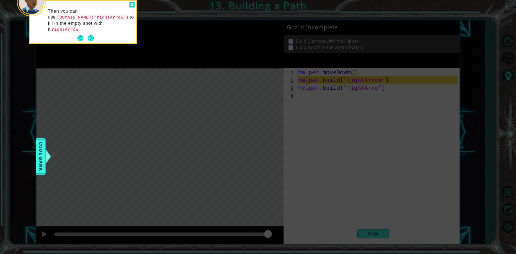
click at [134, 5] on div at bounding box center [132, 5] width 6 height 6
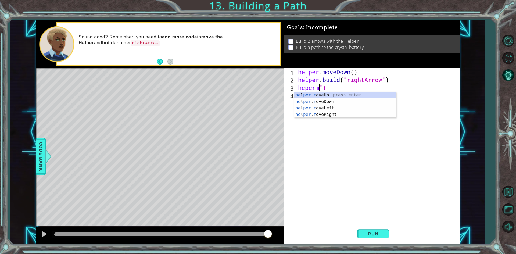
scroll to position [0, 1]
click at [315, 112] on div "he l per . mov eUp press enter he l per . mov eDown press enter he l per . mov …" at bounding box center [345, 111] width 102 height 39
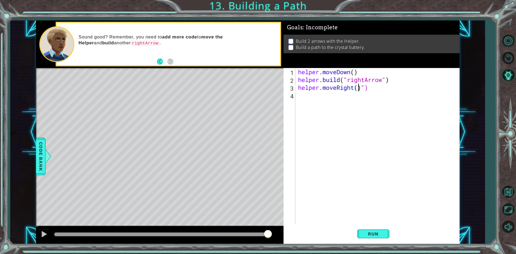
type textarea "helper.moveRight(2)")"
drag, startPoint x: 308, startPoint y: 97, endPoint x: 311, endPoint y: 94, distance: 3.2
click at [308, 96] on div "helper . moveDown ( ) helper . build ( "rightArrow" ) helper . moveRight ( 2 ) …" at bounding box center [378, 153] width 163 height 171
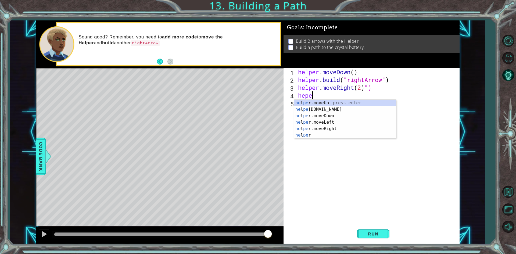
scroll to position [0, 1]
click at [347, 109] on div "he l per .moveUp press enter he l per .build press enter he l per .moveDown pre…" at bounding box center [345, 126] width 102 height 52
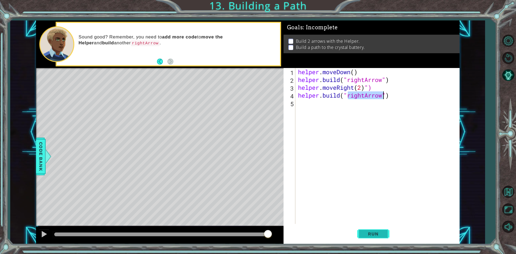
click at [388, 236] on button "Run" at bounding box center [373, 233] width 32 height 17
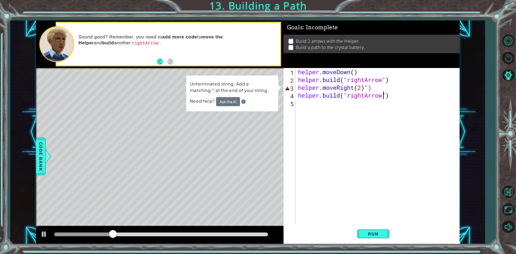
click at [375, 88] on div "helper . moveDown ( ) helper . build ( "rightArrow" ) helper . moveRight ( 2 ) …" at bounding box center [378, 153] width 163 height 171
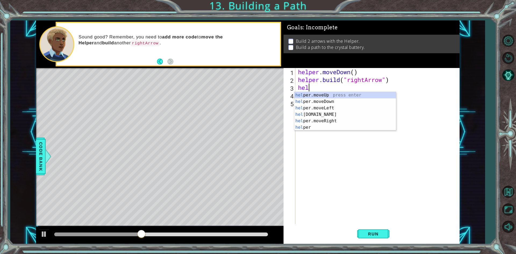
scroll to position [0, 0]
type textarea "h"
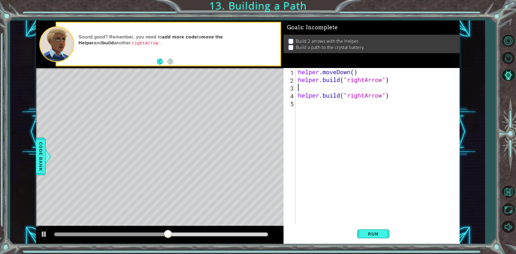
click at [406, 88] on div "helper . moveDown ( ) helper . build ( "rightArrow" ) helper . build ( "rightAr…" at bounding box center [378, 153] width 163 height 171
click at [388, 97] on div "helper . moveDown ( ) helper . build ( "rightArrow" ) helper . build ( "rightAr…" at bounding box center [378, 153] width 163 height 171
click at [390, 97] on div "helper . moveDown ( ) helper . build ( "rightArrow" ) helper . build ( "rightAr…" at bounding box center [378, 153] width 163 height 171
type textarea "[DOMAIN_NAME]("rightArrow")"
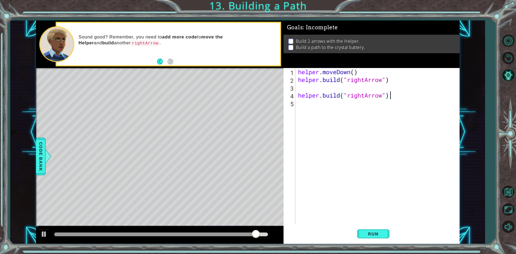
click at [421, 85] on div "helper . moveDown ( ) helper . build ( "rightArrow" ) helper . build ( "rightAr…" at bounding box center [378, 153] width 163 height 171
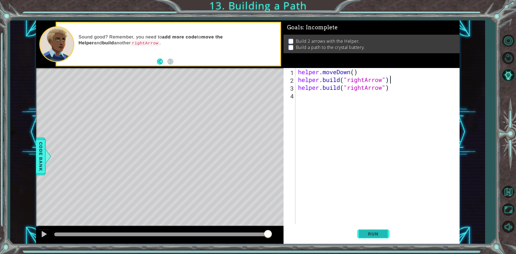
click at [379, 239] on button "Run" at bounding box center [373, 233] width 32 height 17
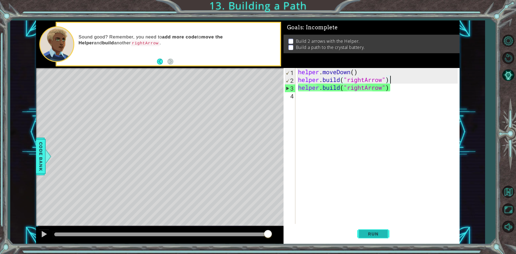
click at [387, 234] on button "Run" at bounding box center [373, 233] width 32 height 17
drag, startPoint x: 397, startPoint y: 87, endPoint x: 382, endPoint y: 91, distance: 15.1
click at [382, 91] on div "helper . moveDown ( ) helper . build ( "rightArrow" ) helper . build ( "rightAr…" at bounding box center [378, 153] width 163 height 171
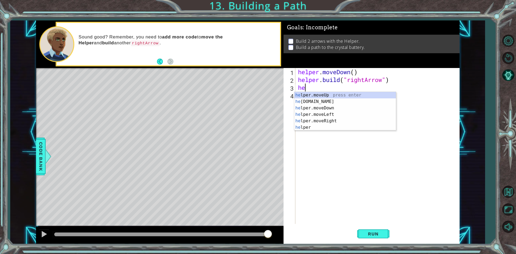
type textarea "h"
click at [340, 120] on div "helper press enter helper .moveUp press enter helper .moveDown press enter help…" at bounding box center [345, 118] width 102 height 52
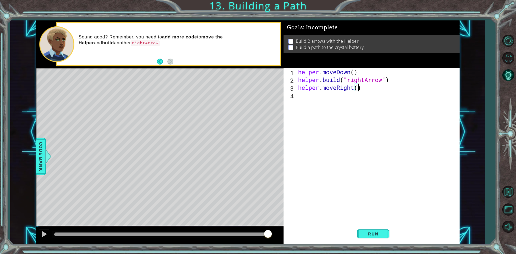
scroll to position [0, 3]
type textarea "helper.moveRight(3)"
drag, startPoint x: 366, startPoint y: 229, endPoint x: 366, endPoint y: 225, distance: 4.0
click at [366, 229] on button "Run" at bounding box center [373, 233] width 32 height 17
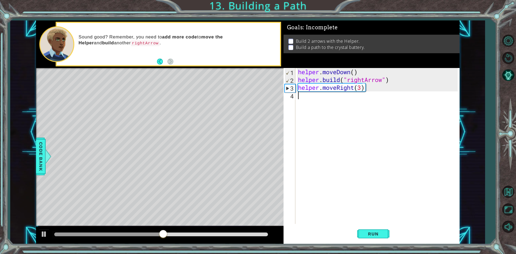
click at [322, 96] on div "helper . moveDown ( ) helper . build ( "rightArrow" ) helper . moveRight ( 3 )" at bounding box center [378, 153] width 163 height 171
click at [332, 104] on div "helper. b uild press enter" at bounding box center [345, 109] width 102 height 19
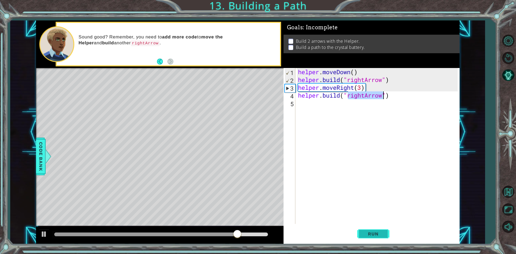
type textarea "[DOMAIN_NAME]("rightArrow")"
click at [373, 231] on span "Run" at bounding box center [372, 233] width 21 height 5
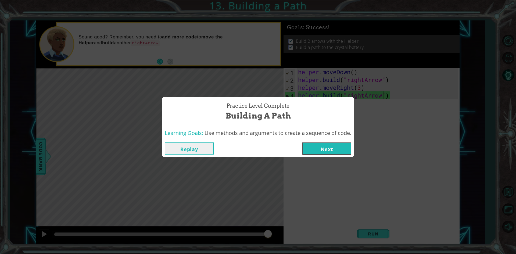
drag, startPoint x: 339, startPoint y: 149, endPoint x: 387, endPoint y: 149, distance: 48.6
click at [340, 150] on button "Next" at bounding box center [326, 148] width 49 height 12
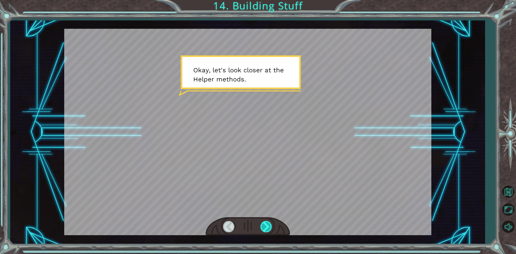
click at [261, 226] on div at bounding box center [266, 226] width 12 height 11
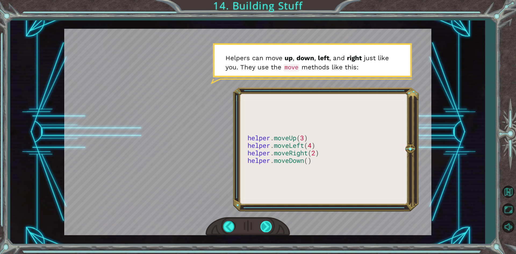
click at [266, 226] on div at bounding box center [266, 226] width 12 height 11
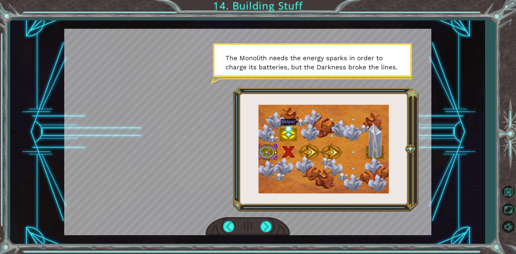
click at [275, 227] on div at bounding box center [248, 226] width 84 height 19
click at [265, 229] on div at bounding box center [266, 226] width 12 height 11
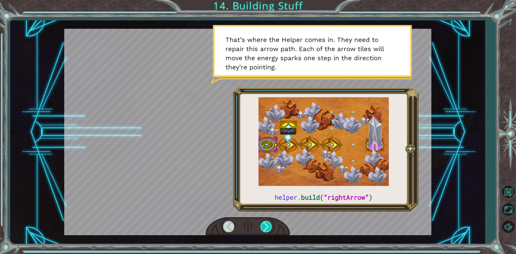
click at [263, 228] on div at bounding box center [266, 226] width 12 height 11
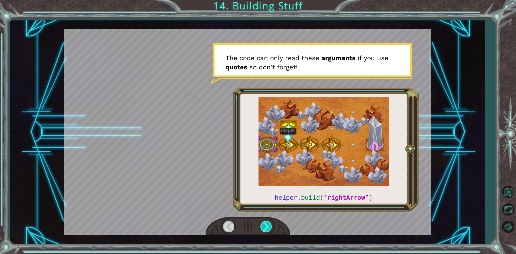
click at [264, 223] on div at bounding box center [266, 226] width 12 height 11
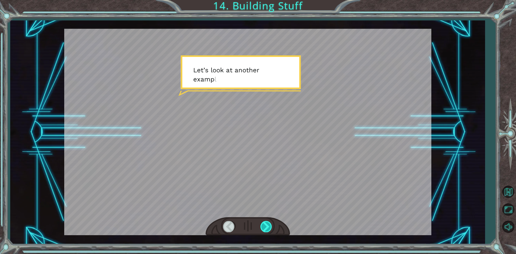
click at [264, 223] on div at bounding box center [266, 226] width 12 height 11
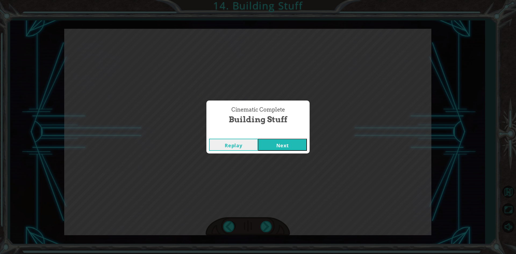
click at [282, 151] on div "Replay Next" at bounding box center [257, 144] width 103 height 17
click at [285, 143] on button "Next" at bounding box center [282, 145] width 49 height 12
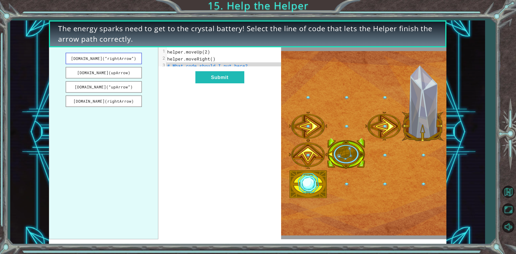
drag, startPoint x: 125, startPoint y: 59, endPoint x: 139, endPoint y: 57, distance: 13.9
click at [133, 63] on button "[DOMAIN_NAME](“rightArrow”)" at bounding box center [104, 59] width 76 height 12
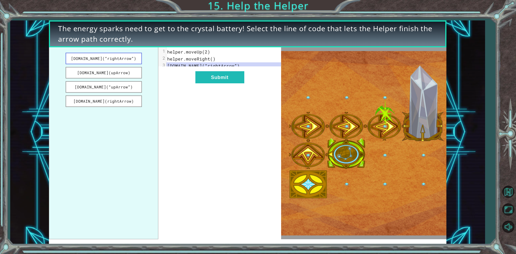
click at [132, 59] on button "[DOMAIN_NAME](“rightArrow”)" at bounding box center [104, 59] width 76 height 12
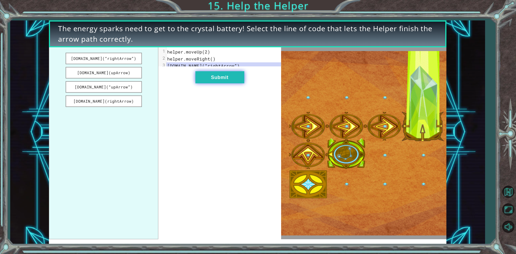
click at [232, 81] on button "Submit" at bounding box center [219, 77] width 49 height 12
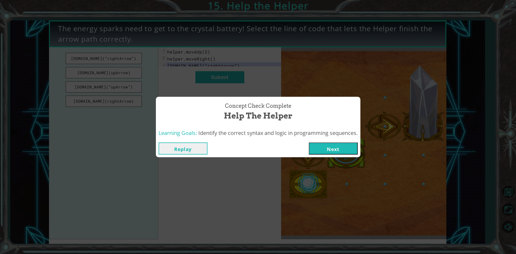
click at [329, 146] on button "Next" at bounding box center [333, 148] width 49 height 12
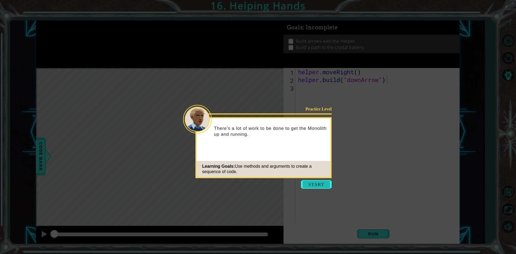
click at [318, 184] on button "Start" at bounding box center [316, 184] width 31 height 9
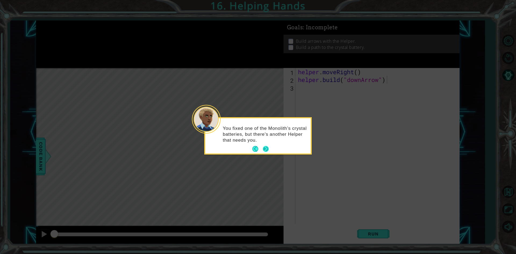
click at [268, 146] on button "Next" at bounding box center [266, 149] width 6 height 6
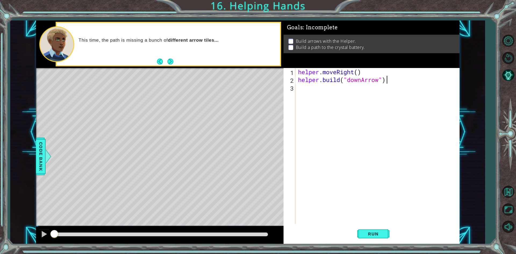
click at [311, 93] on div "helper . moveRight ( ) helper . build ( "downArrow" )" at bounding box center [378, 153] width 163 height 171
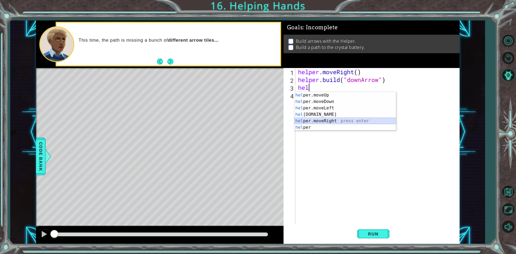
click at [331, 121] on div "hel per.moveUp press enter hel per.moveDown press enter hel per.moveLeft press …" at bounding box center [345, 118] width 102 height 52
type textarea "helper.moveRight(1)"
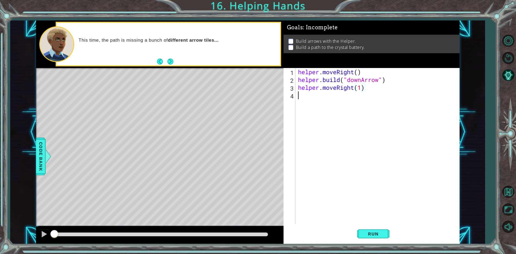
click at [304, 97] on div "helper . moveRight ( ) helper . build ( "downArrow" ) helper . moveRight ( 1 )" at bounding box center [378, 153] width 163 height 171
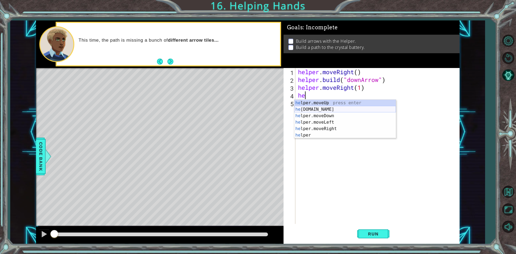
click at [350, 111] on div "he lper.moveUp press enter he [DOMAIN_NAME] press enter he lper.moveDown press …" at bounding box center [345, 126] width 102 height 52
type textarea "[DOMAIN_NAME]("rightArrow")"
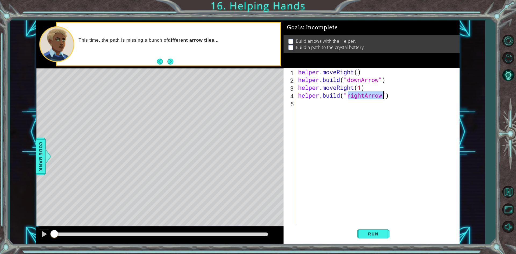
click at [311, 106] on div "helper . moveRight ( ) helper . build ( "downArrow" ) helper . moveRight ( 1 ) …" at bounding box center [378, 153] width 163 height 171
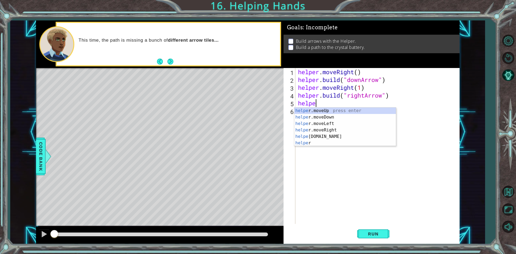
scroll to position [0, 1]
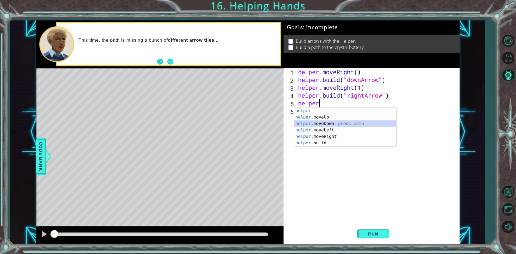
click at [319, 123] on div "helper press enter helper .moveUp press enter helper .moveDown press enter help…" at bounding box center [345, 133] width 102 height 52
type textarea "helper.moveDown(1)"
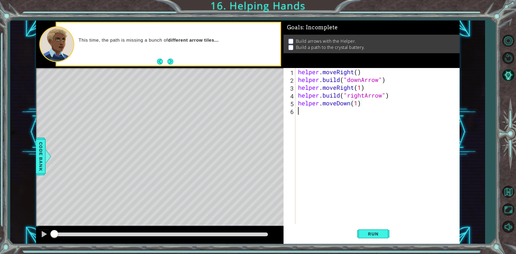
click at [306, 113] on div "helper . moveRight ( ) helper . build ( "downArrow" ) helper . moveRight ( 1 ) …" at bounding box center [378, 153] width 163 height 171
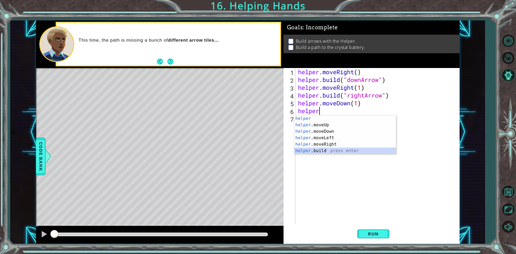
click at [324, 150] on div "helper press enter helper .moveUp press enter helper .moveDown press enter help…" at bounding box center [345, 141] width 102 height 52
type textarea "[DOMAIN_NAME]("rightArrow")"
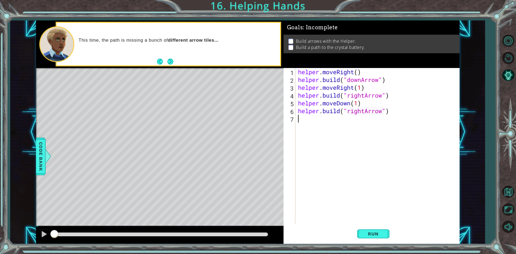
click at [308, 119] on div "helper . moveRight ( ) helper . build ( "downArrow" ) helper . moveRight ( 1 ) …" at bounding box center [378, 153] width 163 height 171
click at [384, 94] on div "helper . moveRight ( ) helper . build ( "downArrow" ) helper . moveRight ( 1 ) …" at bounding box center [378, 153] width 163 height 171
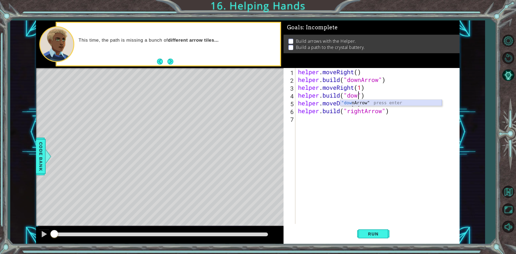
click at [357, 102] on div ""dow nArrow" press enter" at bounding box center [391, 109] width 102 height 19
click at [385, 112] on div "helper . moveRight ( ) helper . build ( "downArrow" ) helper . moveRight ( 1 ) …" at bounding box center [378, 153] width 163 height 171
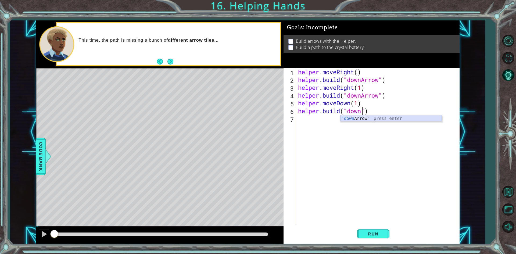
click at [363, 119] on div ""down Arrow" press enter" at bounding box center [391, 124] width 102 height 19
type textarea "[DOMAIN_NAME]("downArrow")"
click at [315, 122] on div "helper . moveRight ( ) helper . build ( "downArrow" ) helper . moveRight ( 1 ) …" at bounding box center [378, 153] width 163 height 171
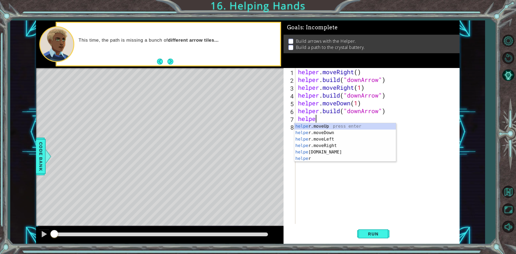
scroll to position [0, 1]
click at [326, 152] on div "helper press enter helper .moveUp press enter helper .moveDown press enter help…" at bounding box center [345, 149] width 102 height 52
type textarea "helper.moveRight(1)"
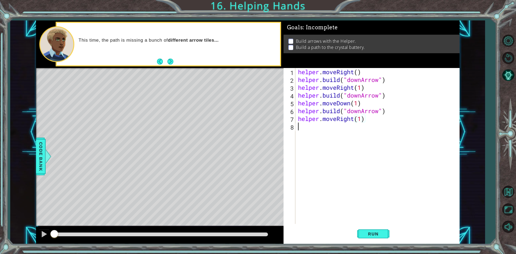
click at [306, 128] on div "helper . moveRight ( ) helper . build ( "downArrow" ) helper . moveRight ( 1 ) …" at bounding box center [378, 153] width 163 height 171
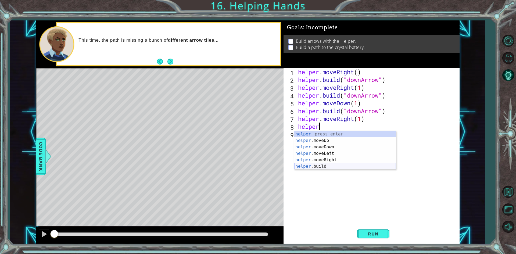
click at [324, 168] on div "helper press enter helper .moveUp press enter helper .moveDown press enter help…" at bounding box center [345, 157] width 102 height 52
type textarea "[DOMAIN_NAME]("rightArrow")"
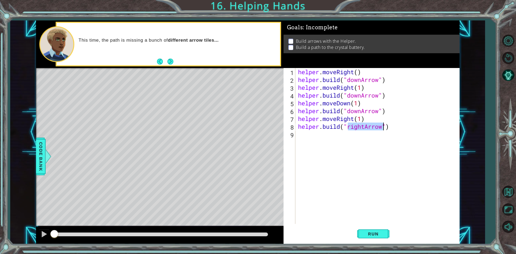
click at [300, 135] on div "helper . moveRight ( ) helper . build ( "downArrow" ) helper . moveRight ( 1 ) …" at bounding box center [378, 153] width 163 height 171
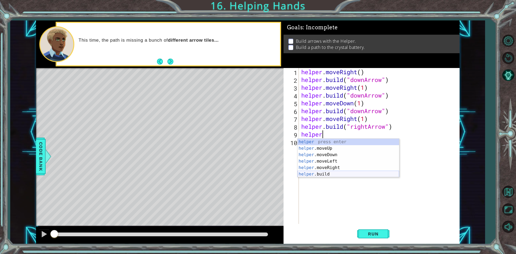
click at [329, 172] on div "helper press enter helper .moveUp press enter helper .moveDown press enter help…" at bounding box center [348, 165] width 102 height 52
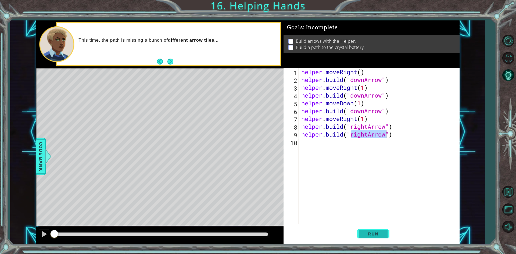
click at [375, 230] on button "Run" at bounding box center [373, 233] width 32 height 17
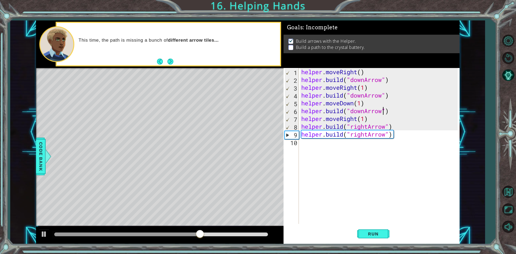
click at [382, 111] on div "helper . moveRight ( ) helper . build ( "downArrow" ) helper . moveRight ( 1 ) …" at bounding box center [380, 153] width 160 height 171
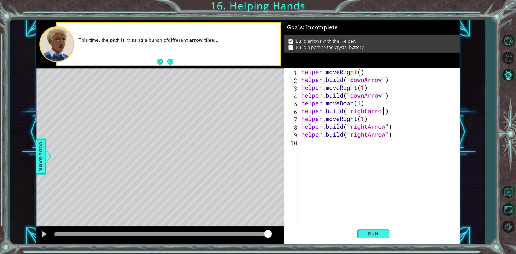
scroll to position [0, 4]
click at [372, 113] on div "helper . moveRight ( ) helper . build ( "downArrow" ) helper . moveRight ( 1 ) …" at bounding box center [380, 153] width 160 height 171
type textarea "[DOMAIN_NAME]("rightArrow")"
click at [381, 237] on button "Run" at bounding box center [373, 233] width 32 height 17
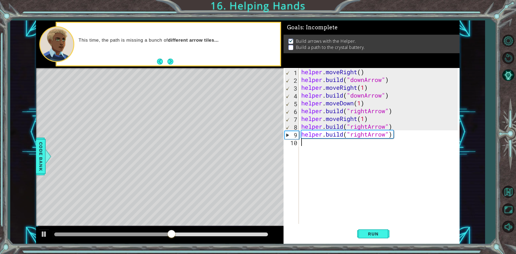
click at [304, 143] on div "helper . moveRight ( ) helper . build ( "downArrow" ) helper . moveRight ( 1 ) …" at bounding box center [380, 153] width 160 height 171
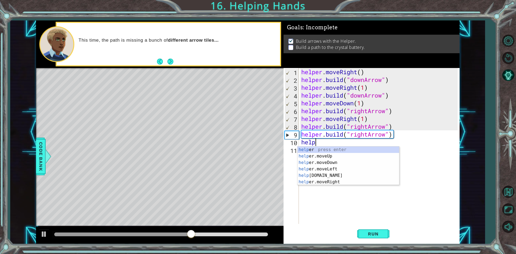
scroll to position [0, 1]
click at [340, 176] on div "helper press enter helper .moveUp press enter helper .moveDown press enter help…" at bounding box center [348, 172] width 102 height 52
type textarea "helper.moveRight(1)"
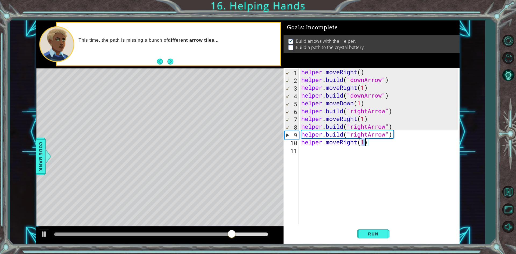
click at [318, 150] on div "helper . moveRight ( ) helper . build ( "downArrow" ) helper . moveRight ( 1 ) …" at bounding box center [380, 153] width 160 height 171
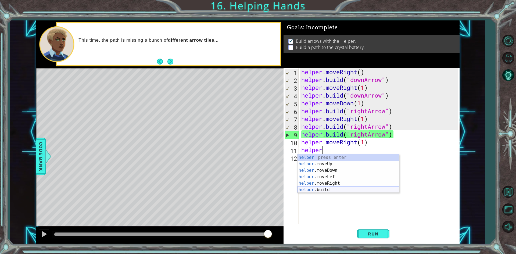
click at [312, 189] on div "helper press enter helper .moveUp press enter helper .moveDown press enter help…" at bounding box center [348, 180] width 102 height 52
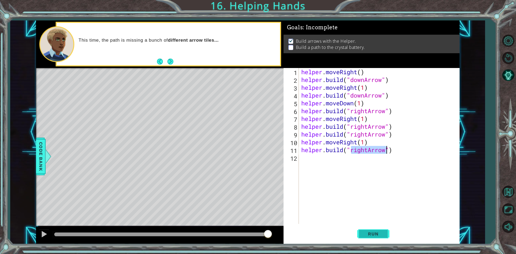
drag, startPoint x: 377, startPoint y: 236, endPoint x: 380, endPoint y: 232, distance: 4.5
click at [378, 235] on span "Run" at bounding box center [372, 233] width 21 height 5
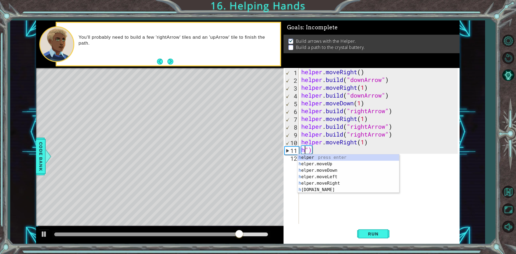
scroll to position [0, 0]
click at [342, 188] on div "he lper press enter he lper.moveUp press enter he lper.moveDown press enter he …" at bounding box center [348, 180] width 102 height 52
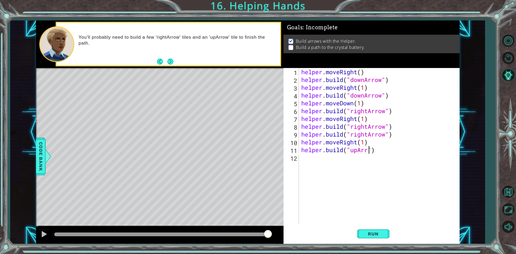
scroll to position [0, 3]
type textarea "[DOMAIN_NAME]("upArrow")"
click at [390, 235] on div "Run" at bounding box center [373, 233] width 176 height 17
click at [373, 235] on span "Run" at bounding box center [372, 233] width 21 height 5
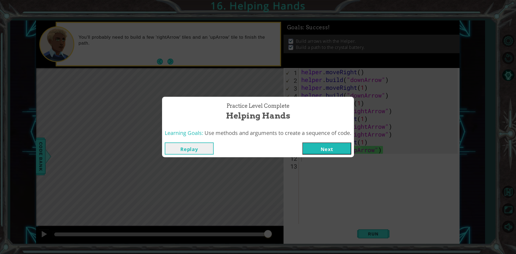
click at [315, 149] on button "Next" at bounding box center [326, 148] width 49 height 12
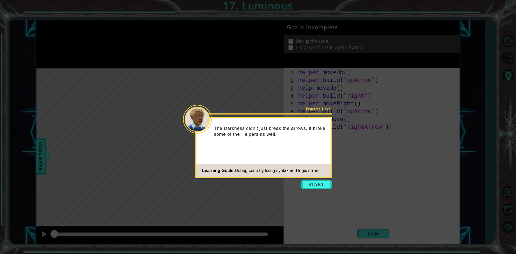
drag, startPoint x: 319, startPoint y: 201, endPoint x: 319, endPoint y: 190, distance: 10.5
click at [319, 194] on icon at bounding box center [258, 127] width 516 height 254
click at [320, 182] on button "Start" at bounding box center [316, 184] width 31 height 9
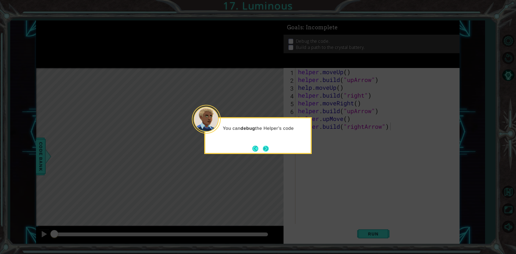
click at [265, 146] on button "Next" at bounding box center [266, 149] width 6 height 6
click at [265, 144] on div "Level Map" at bounding box center [160, 147] width 248 height 158
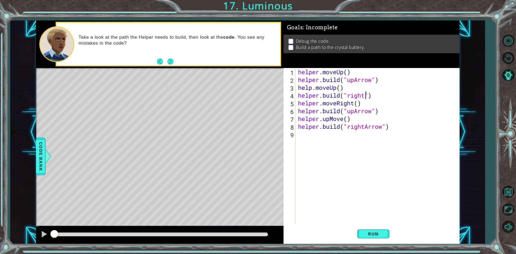
click at [365, 96] on div "helper . moveUp ( ) helper . build ( "upArrow" ) help . moveUp ( ) helper . bui…" at bounding box center [378, 153] width 163 height 171
click at [368, 102] on div ""rightA rrow" press enter" at bounding box center [391, 109] width 102 height 19
click at [372, 111] on div "helper . moveUp ( ) helper . build ( "upArrow" ) help . moveUp ( ) helper . bui…" at bounding box center [378, 153] width 163 height 171
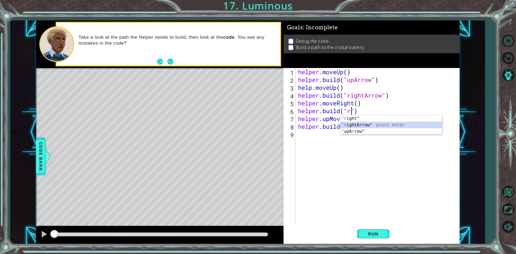
click at [372, 123] on div ""r ight" press enter "r ightArrow" press enter " upA r row" press enter" at bounding box center [391, 131] width 102 height 32
click at [353, 121] on div "helper . moveUp ( ) helper . build ( "upArrow" ) help . moveUp ( ) helper . bui…" at bounding box center [378, 153] width 163 height 171
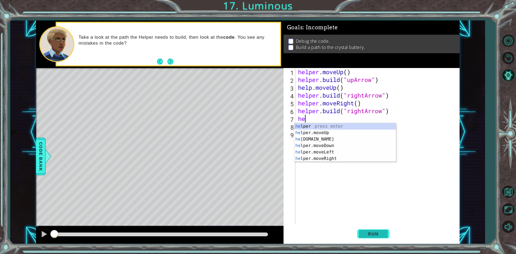
scroll to position [0, 0]
type textarea "h"
click at [333, 157] on div "help er press enter help er.moveUp press enter help er.moveDown press enter hel…" at bounding box center [345, 149] width 102 height 52
type textarea "helper.moveRight(1)"
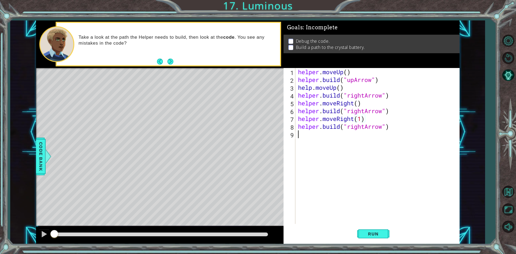
click at [307, 132] on div "helper . moveUp ( ) helper . build ( "upArrow" ) help . moveUp ( ) helper . bui…" at bounding box center [378, 153] width 163 height 171
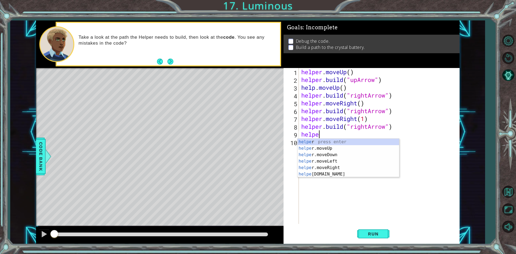
scroll to position [0, 1]
click at [342, 174] on div "helper press enter helper .moveUp press enter helper .moveDown press enter help…" at bounding box center [348, 165] width 102 height 52
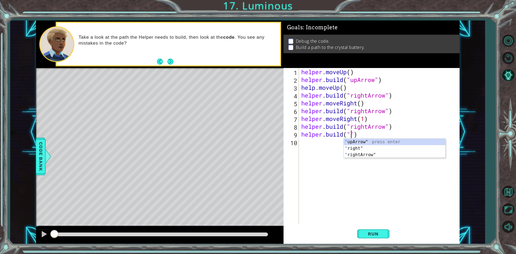
scroll to position [0, 2]
click at [384, 141] on div ""up Arrow" press enter" at bounding box center [395, 148] width 102 height 19
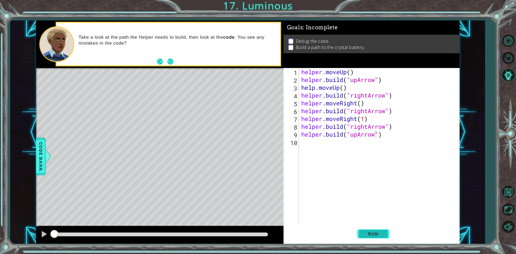
click at [377, 232] on span "Run" at bounding box center [372, 233] width 21 height 5
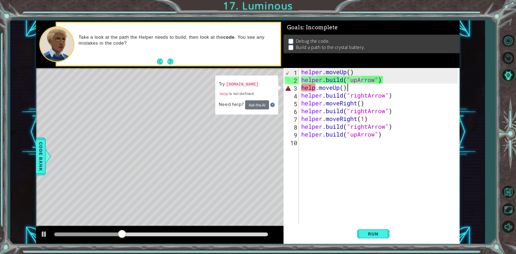
click at [354, 86] on div "helper . moveUp ( ) helper . build ( "upArrow" ) help . moveUp ( ) helper . bui…" at bounding box center [380, 153] width 160 height 171
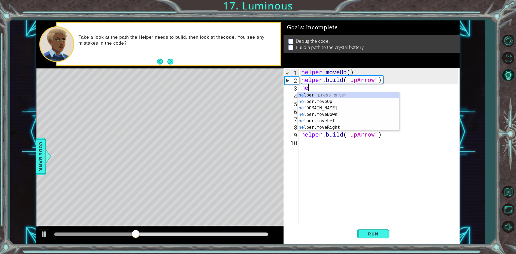
scroll to position [0, 0]
type textarea "h"
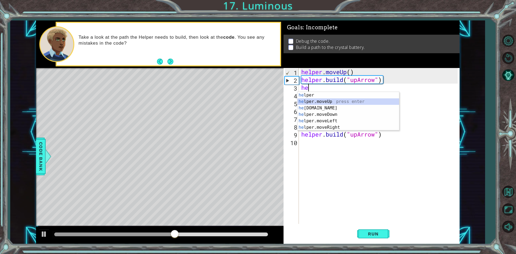
click at [338, 100] on div "he lper press enter he lper.moveUp press enter he [DOMAIN_NAME] press enter he …" at bounding box center [348, 118] width 102 height 52
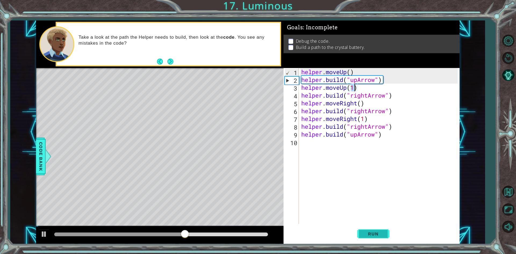
click at [387, 232] on button "Run" at bounding box center [373, 233] width 32 height 17
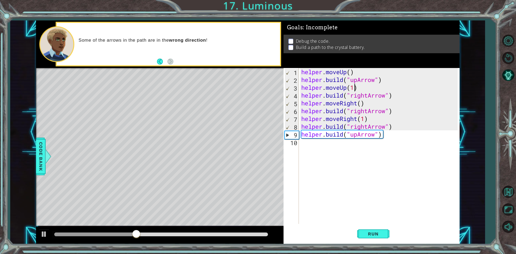
click at [398, 125] on div "helper . moveUp ( ) helper . build ( "upArrow" ) helper . moveUp ( 1 ) helper .…" at bounding box center [380, 153] width 160 height 171
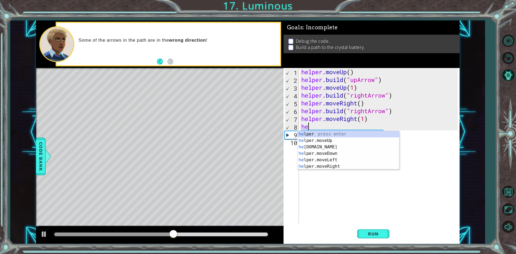
type textarea "h"
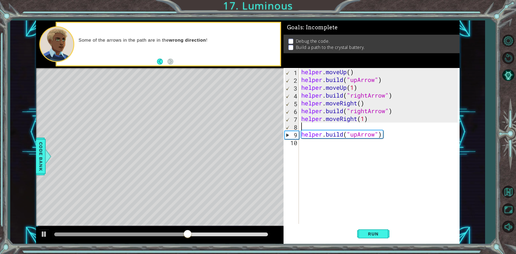
click at [390, 138] on div "helper . moveUp ( ) helper . build ( "upArrow" ) helper . moveUp ( 1 ) helper .…" at bounding box center [380, 153] width 160 height 171
click at [388, 131] on div "helper . moveUp ( ) helper . build ( "upArrow" ) helper . moveUp ( 1 ) helper .…" at bounding box center [380, 153] width 160 height 171
click at [387, 134] on div "helper . moveUp ( ) helper . build ( "upArrow" ) helper . moveUp ( 1 ) helper .…" at bounding box center [380, 153] width 160 height 171
click at [384, 134] on div "helper . moveUp ( ) helper . build ( "upArrow" ) helper . moveUp ( 1 ) helper .…" at bounding box center [380, 153] width 160 height 171
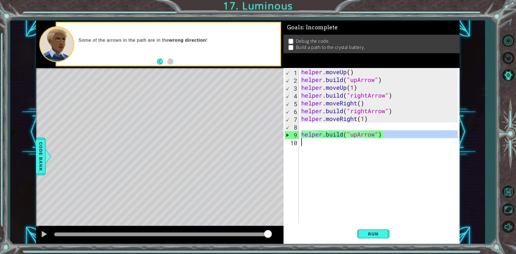
drag, startPoint x: 386, startPoint y: 135, endPoint x: 300, endPoint y: 138, distance: 85.2
click at [300, 138] on div "helper . moveUp ( ) helper . build ( "upArrow" ) helper . moveUp ( 1 ) helper .…" at bounding box center [380, 153] width 160 height 171
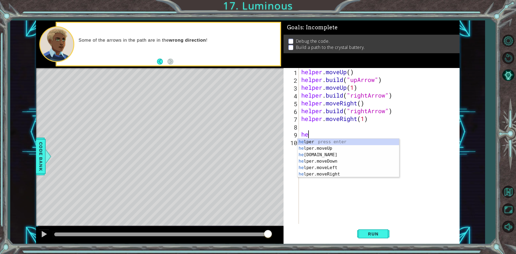
type textarea "h"
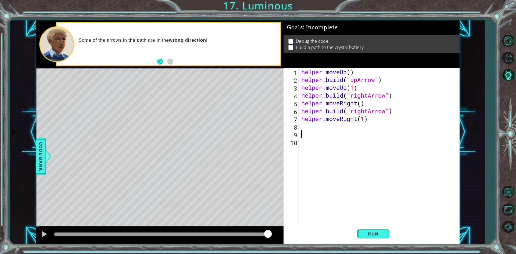
click at [310, 127] on div "helper . moveUp ( ) helper . build ( "upArrow" ) helper . moveUp ( 1 ) helper .…" at bounding box center [380, 153] width 160 height 171
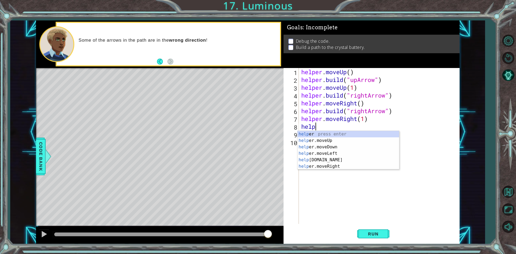
scroll to position [0, 1]
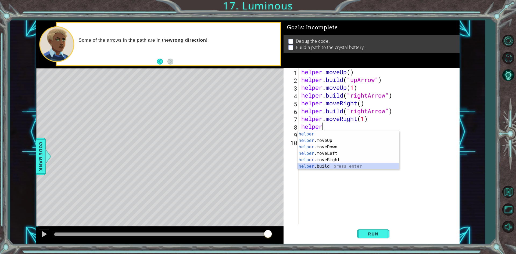
click at [333, 167] on div "helper press enter helper .moveUp press enter helper .moveDown press enter help…" at bounding box center [348, 157] width 102 height 52
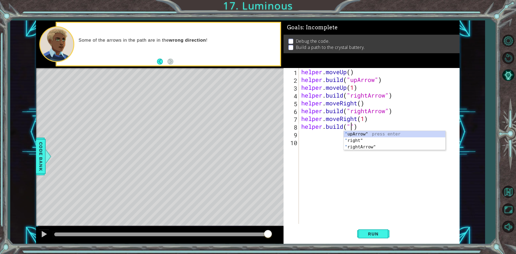
scroll to position [0, 2]
click at [371, 135] on div ""up Arrow" press enter" at bounding box center [395, 140] width 102 height 19
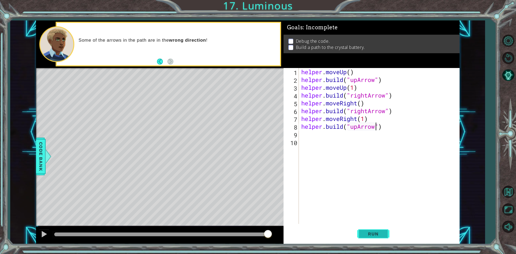
type textarea "[DOMAIN_NAME]("upArrow")"
drag, startPoint x: 366, startPoint y: 231, endPoint x: 371, endPoint y: 231, distance: 4.6
click at [370, 231] on button "Run" at bounding box center [373, 233] width 32 height 17
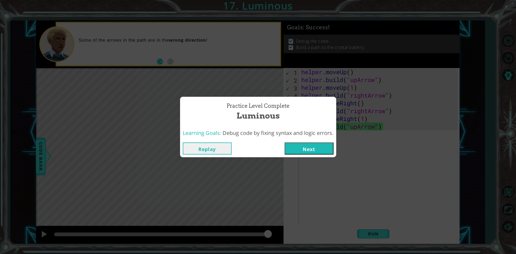
click at [322, 142] on button "Next" at bounding box center [309, 148] width 49 height 12
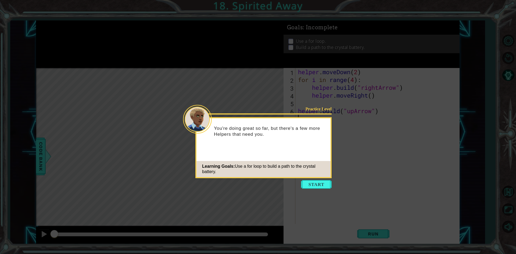
click at [311, 183] on button "Start" at bounding box center [316, 184] width 31 height 9
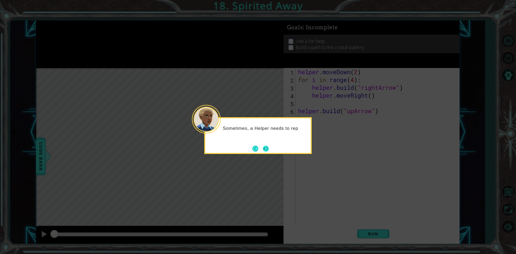
click at [263, 148] on button "Next" at bounding box center [266, 149] width 6 height 6
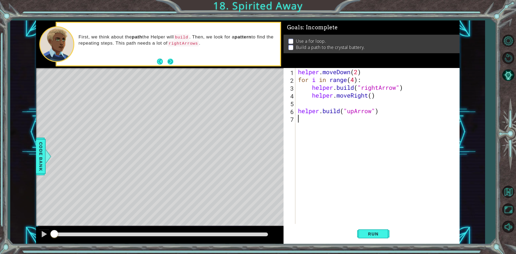
click at [167, 59] on button "Next" at bounding box center [170, 62] width 6 height 6
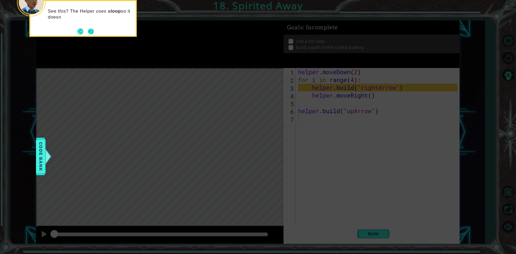
click at [88, 30] on button "Next" at bounding box center [91, 31] width 6 height 6
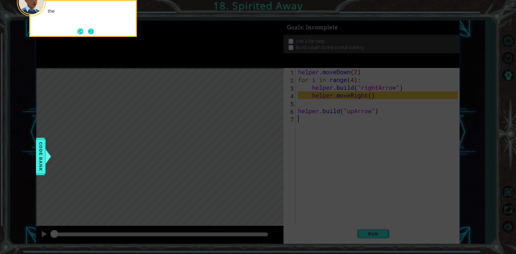
click at [91, 30] on button "Next" at bounding box center [91, 31] width 6 height 6
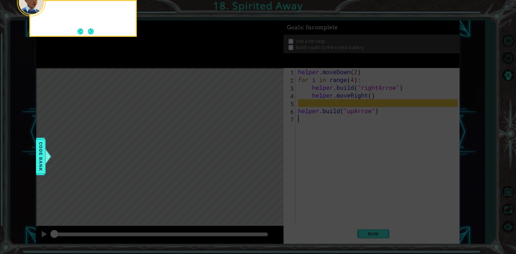
click at [91, 30] on button "Next" at bounding box center [91, 31] width 6 height 6
click at [90, 30] on button "Next" at bounding box center [91, 31] width 6 height 6
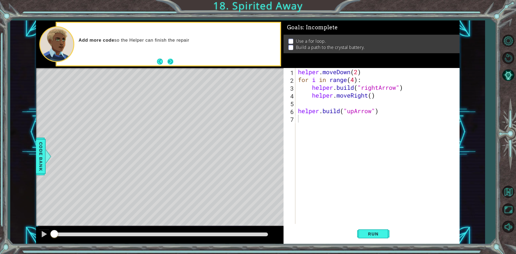
click at [172, 62] on button "Next" at bounding box center [170, 61] width 6 height 6
click at [368, 79] on div "helper . moveDown ( 2 ) for i in range ( 4 ) : helper . build ( "rightArrow" ) …" at bounding box center [378, 153] width 163 height 171
type textarea "f"
type textarea "h"
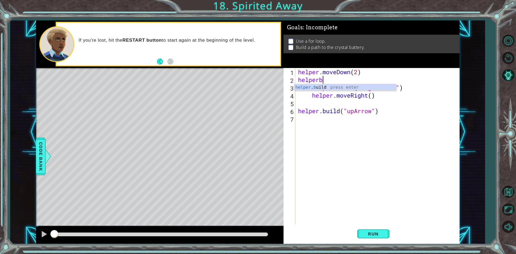
scroll to position [0, 1]
click at [354, 88] on div "helper . b uild press enter" at bounding box center [345, 93] width 102 height 19
click at [394, 78] on div "helper . moveDown ( 2 ) helper . build ( "rightArrow" ) helper . build ( "right…" at bounding box center [378, 153] width 163 height 171
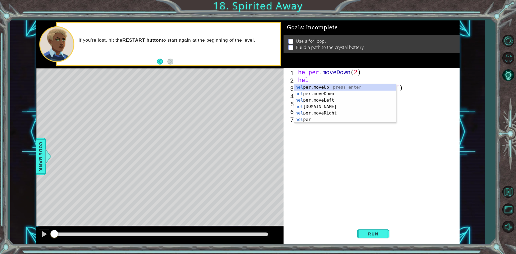
scroll to position [0, 0]
type textarea "h"
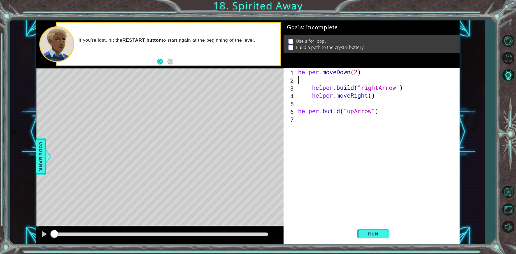
drag, startPoint x: 410, startPoint y: 82, endPoint x: 409, endPoint y: 87, distance: 5.4
click at [409, 82] on div "helper . moveDown ( 2 ) helper . build ( "rightArrow" ) helper . moveRight ( ) …" at bounding box center [378, 153] width 163 height 171
click at [409, 88] on div "helper . moveDown ( 2 ) helper . build ( "rightArrow" ) helper . moveRight ( ) …" at bounding box center [378, 153] width 163 height 171
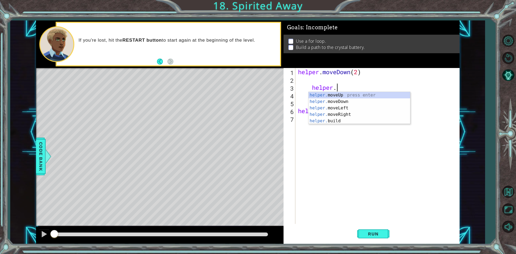
type textarea "h"
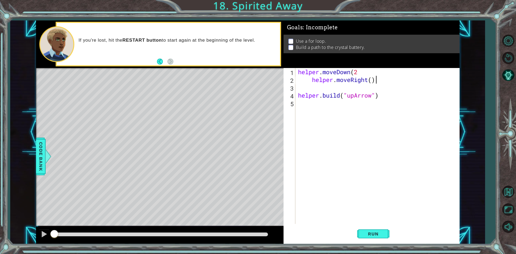
click at [383, 81] on div "helper . moveDown ( 2 helper . moveRight ( ) helper . build ( "upArrow" )" at bounding box center [378, 153] width 163 height 171
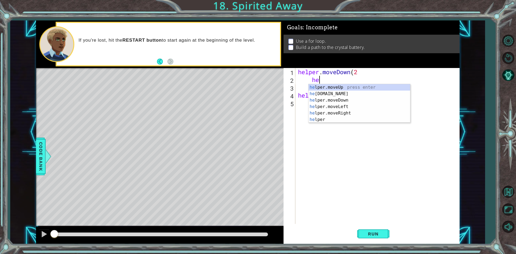
type textarea "h"
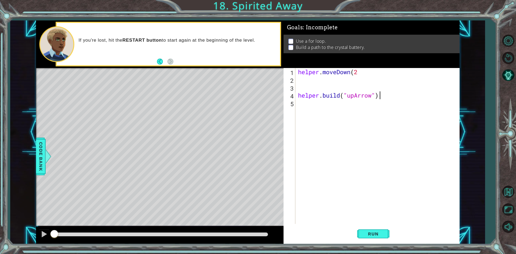
click at [383, 95] on div "helper . moveDown ( 2 helper . build ( "upArrow" )" at bounding box center [378, 153] width 163 height 171
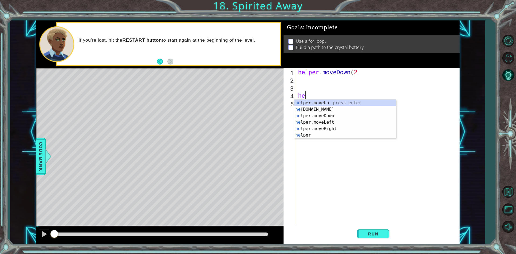
type textarea "h"
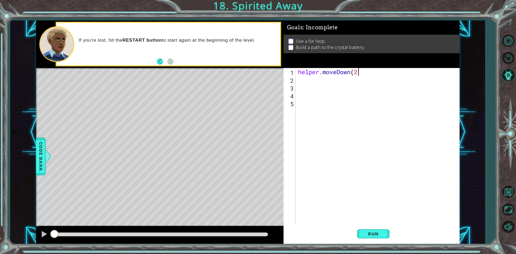
click at [358, 69] on div "helper . moveDown ( 2" at bounding box center [378, 153] width 163 height 171
type textarea "helper.moveDown(2)"
click at [302, 81] on div "helper . moveDown ( 2 )" at bounding box center [378, 153] width 163 height 171
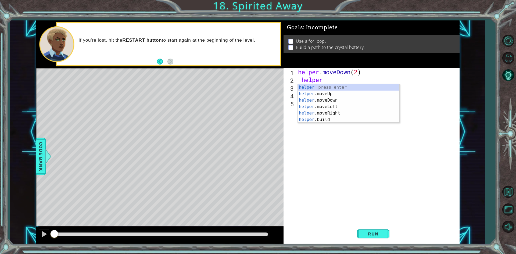
scroll to position [0, 1]
click at [332, 119] on div "helper press enter helper .moveUp press enter helper .moveDown press enter help…" at bounding box center [349, 110] width 102 height 52
type textarea "[DOMAIN_NAME]("rightArrow")"
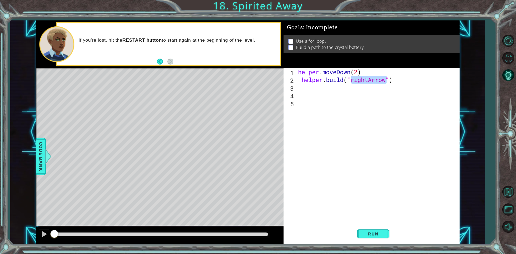
click at [309, 83] on div "helper . moveDown ( 2 ) helper . build ( "rightArrow" )" at bounding box center [378, 153] width 163 height 171
click at [309, 90] on div "helper . moveDown ( 2 ) helper . build ( "rightArrow" )" at bounding box center [378, 153] width 163 height 171
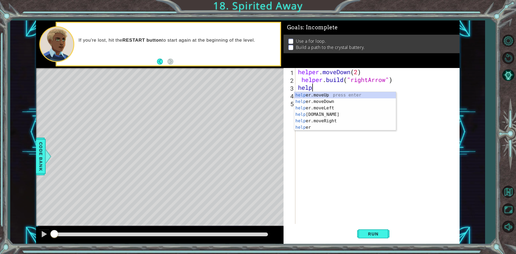
scroll to position [0, 1]
click at [336, 121] on div "helper press enter helper .moveUp press enter helper .moveDown press enter help…" at bounding box center [345, 118] width 102 height 52
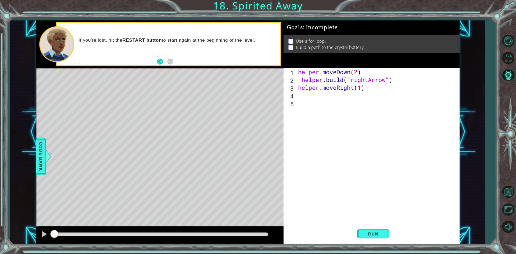
drag, startPoint x: 309, startPoint y: 84, endPoint x: 309, endPoint y: 92, distance: 7.8
click at [309, 92] on div "helper . moveDown ( 2 ) helper . build ( "rightArrow" ) helper . moveRight ( 1 )" at bounding box center [378, 153] width 163 height 171
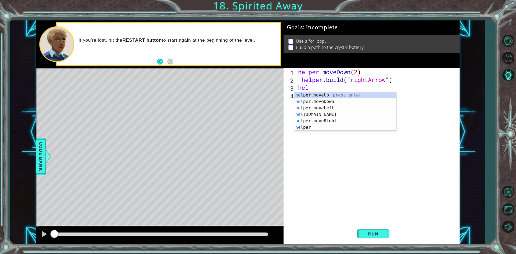
scroll to position [0, 0]
type textarea "h"
click at [361, 118] on div "helper press enter helper .moveUp press enter helper .moveDown press enter help…" at bounding box center [345, 118] width 102 height 52
type textarea "helper.moveRight(1)"
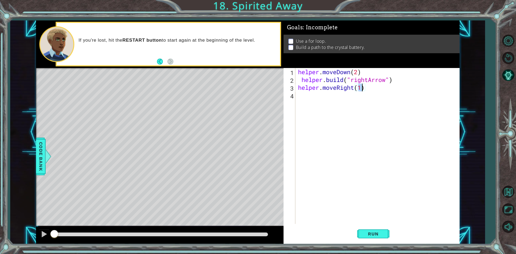
click at [303, 92] on div "helper . moveDown ( 2 ) helper . build ( "rightArrow" ) helper . moveRight ( 1 )" at bounding box center [378, 153] width 163 height 171
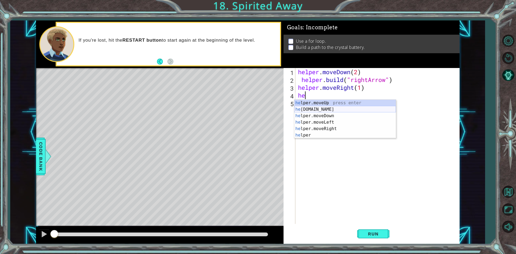
click at [330, 110] on div "he lper.moveUp press enter he [DOMAIN_NAME] press enter he lper.moveDown press …" at bounding box center [345, 126] width 102 height 52
type textarea "[DOMAIN_NAME]("rightArrow")"
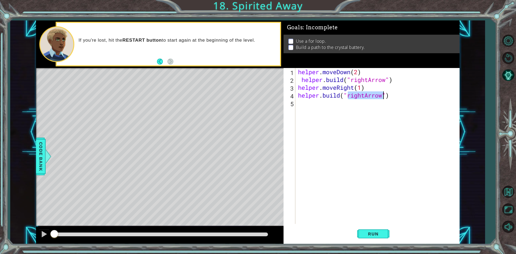
click at [304, 103] on div "helper . moveDown ( 2 ) helper . build ( "rightArrow" ) helper . moveRight ( 1 …" at bounding box center [378, 153] width 163 height 171
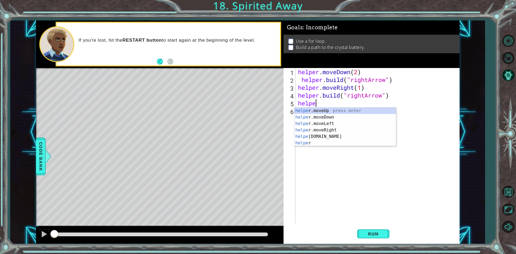
scroll to position [0, 1]
click at [344, 133] on div "helper press enter helper .moveUp press enter helper .moveDown press enter help…" at bounding box center [345, 133] width 102 height 52
type textarea "helper.moveRight(1)"
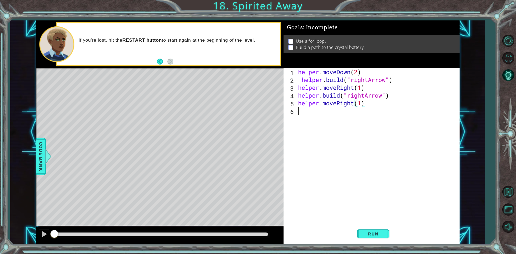
click at [300, 112] on div "helper . moveDown ( 2 ) helper . build ( "rightArrow" ) helper . moveRight ( 1 …" at bounding box center [378, 153] width 163 height 171
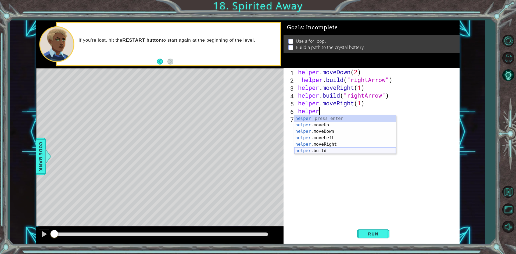
click at [334, 152] on div "helper press enter helper .moveUp press enter helper .moveDown press enter help…" at bounding box center [345, 141] width 102 height 52
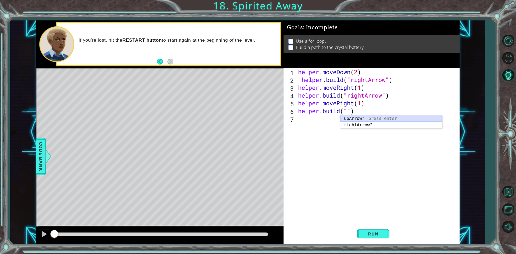
click at [362, 119] on div "" upArrow" press enter " rightArrow" press enter" at bounding box center [391, 128] width 102 height 26
type textarea "[DOMAIN_NAME]("upArrow")"
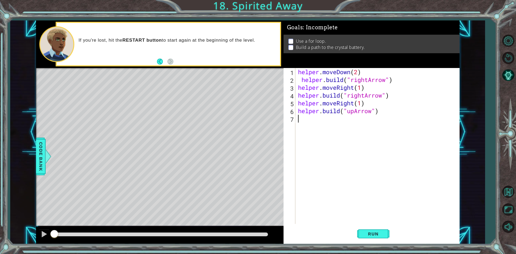
click at [307, 120] on div "helper . moveDown ( 2 ) helper . build ( "rightArrow" ) helper . moveRight ( 1 …" at bounding box center [378, 153] width 163 height 171
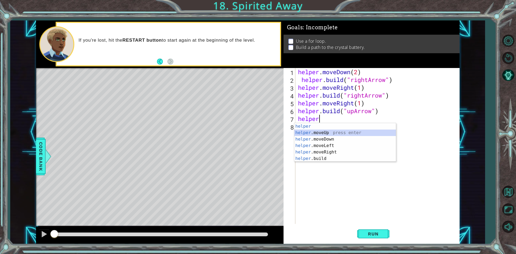
click at [328, 132] on div "helper press enter helper .moveUp press enter helper .moveDown press enter help…" at bounding box center [345, 149] width 102 height 52
type textarea "helper.moveUp(1)"
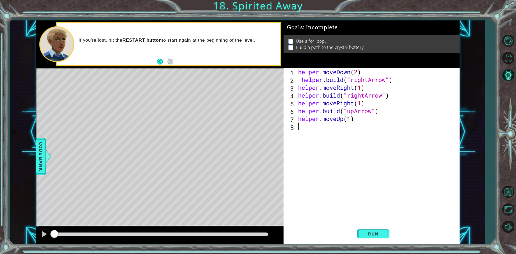
click at [300, 132] on div "helper . moveDown ( 2 ) helper . build ( "rightArrow" ) helper . moveRight ( 1 …" at bounding box center [378, 153] width 163 height 171
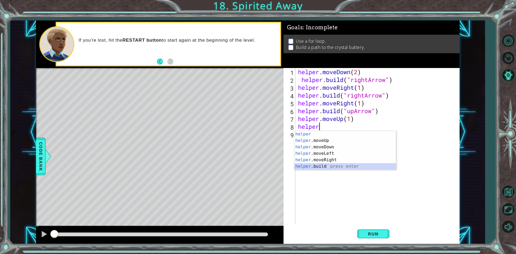
click at [332, 165] on div "helper press enter helper .moveUp press enter helper .moveDown press enter help…" at bounding box center [345, 157] width 102 height 52
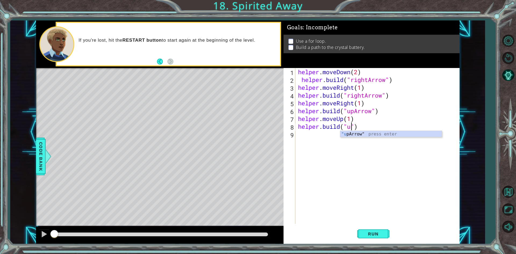
scroll to position [0, 2]
click at [385, 134] on div ""u [PERSON_NAME]" press enter" at bounding box center [391, 140] width 102 height 19
type textarea "[DOMAIN_NAME]("upArrow")"
click at [304, 137] on div "helper . moveDown ( 2 ) helper . build ( "rightArrow" ) helper . moveRight ( 1 …" at bounding box center [378, 153] width 163 height 171
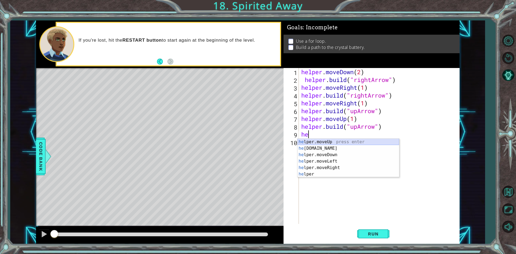
click at [322, 141] on div "he lper.moveUp press enter he [DOMAIN_NAME] press enter he lper.moveDown press …" at bounding box center [348, 165] width 102 height 52
type textarea "helper.moveUp(1)"
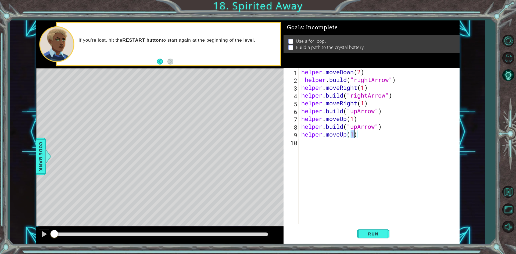
click at [313, 148] on div "helper . moveDown ( 2 ) helper . build ( "rightArrow" ) helper . moveRight ( 1 …" at bounding box center [380, 153] width 160 height 171
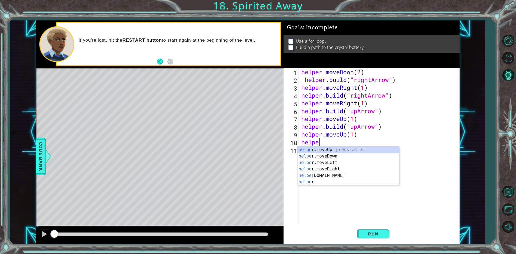
scroll to position [0, 1]
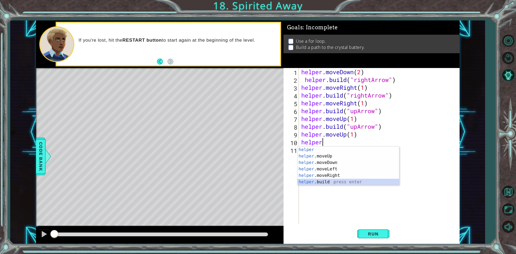
drag, startPoint x: 325, startPoint y: 180, endPoint x: 325, endPoint y: 187, distance: 7.3
click at [325, 181] on div "helper press enter helper .moveUp press enter helper .moveDown press enter help…" at bounding box center [348, 172] width 102 height 52
type textarea "[DOMAIN_NAME]("rightArrow")"
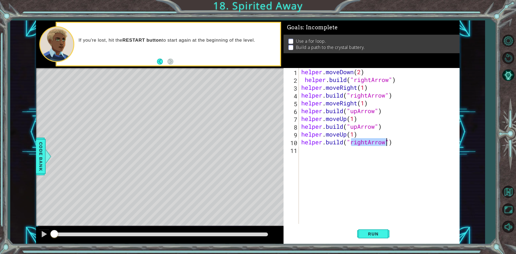
click at [306, 149] on div "helper . moveDown ( 2 ) helper . build ( "rightArrow" ) helper . moveRight ( 1 …" at bounding box center [380, 153] width 160 height 171
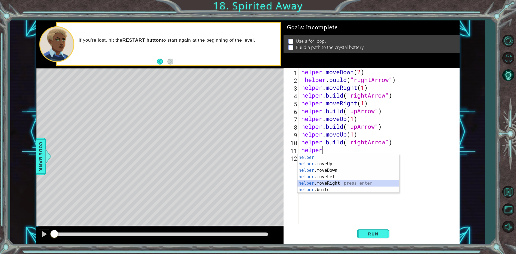
click at [331, 184] on div "helper press enter helper .moveUp press enter helper .moveDown press enter help…" at bounding box center [348, 180] width 102 height 52
type textarea "helper.moveRight(1)"
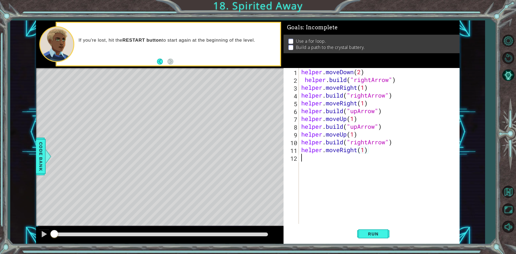
click at [303, 157] on div "helper . moveDown ( 2 ) helper . build ( "rightArrow" ) helper . moveRight ( 1 …" at bounding box center [380, 153] width 160 height 171
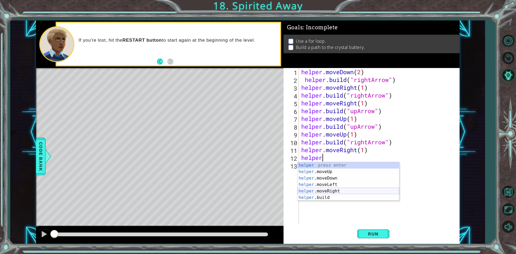
click at [338, 191] on div "helper press enter helper .moveUp press enter helper .moveDown press enter help…" at bounding box center [348, 188] width 102 height 52
click at [335, 193] on div "helper. moveUp press enter helper. moveDown press enter helper. moveLeft press …" at bounding box center [348, 184] width 102 height 45
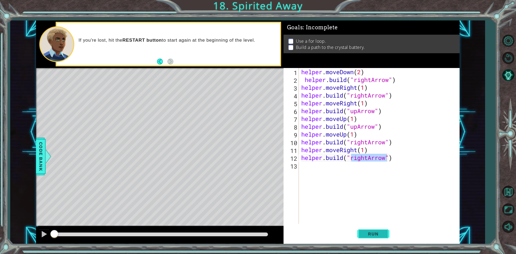
click at [366, 232] on span "Run" at bounding box center [372, 233] width 21 height 5
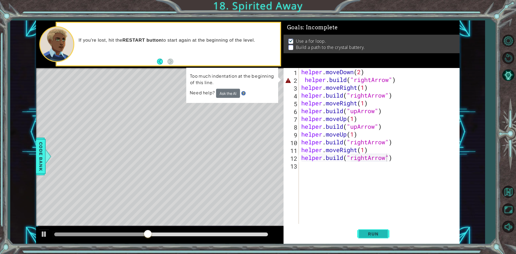
click at [380, 235] on span "Run" at bounding box center [372, 233] width 21 height 5
click at [383, 234] on span "Run" at bounding box center [372, 233] width 21 height 5
click at [369, 70] on div "helper . moveDown ( 2 ) helper . build ( "rightArrow" ) helper . moveRight ( 1 …" at bounding box center [380, 153] width 160 height 171
type textarea "helper.moveDown(2)"
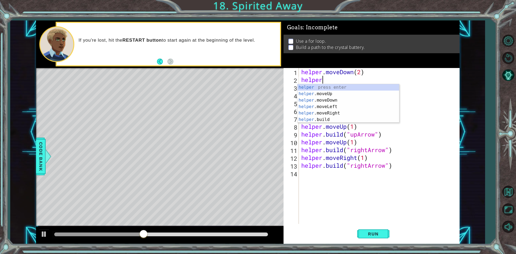
scroll to position [0, 1]
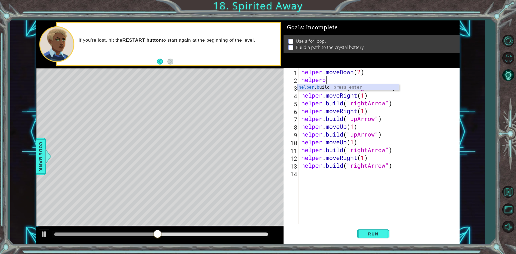
click at [342, 88] on div "helper . b uild press enter" at bounding box center [348, 93] width 102 height 19
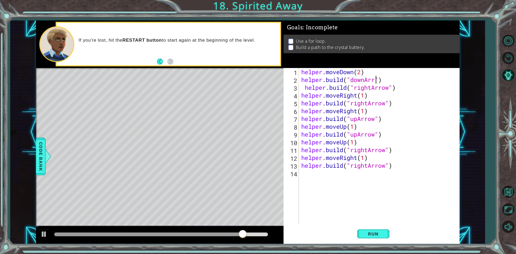
scroll to position [0, 3]
type textarea "[DOMAIN_NAME]("downArrow")"
click at [399, 79] on div "helper . moveDown ( 2 ) helper . build ( "downArrow" ) helper . build ( "rightA…" at bounding box center [380, 153] width 160 height 171
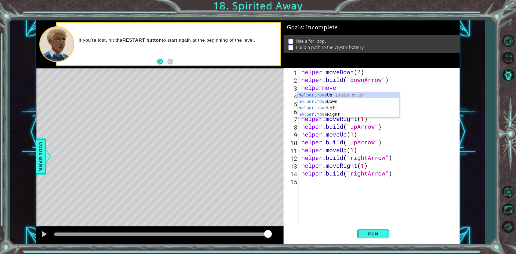
scroll to position [0, 1]
click at [350, 101] on div "helper . move Up press enter helper . move Down press enter helper . move Left …" at bounding box center [348, 111] width 102 height 39
type textarea "helper.moveDown(1)"
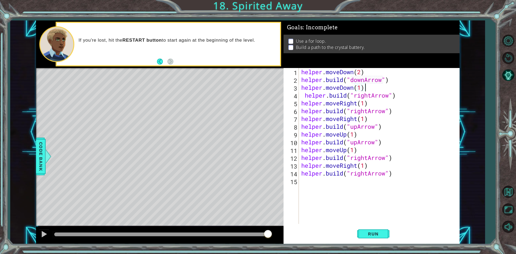
click at [371, 90] on div "helper . moveDown ( 2 ) helper . build ( "downArrow" ) helper . moveDown ( 1 ) …" at bounding box center [380, 153] width 160 height 171
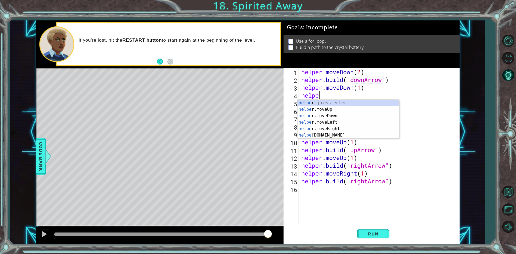
scroll to position [0, 1]
click at [330, 133] on div "helper press enter helper .moveUp press enter helper .moveDown press enter help…" at bounding box center [348, 126] width 102 height 52
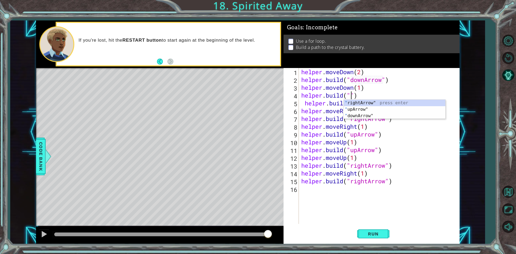
scroll to position [0, 2]
click at [356, 102] on div ""do wnArrow" press enter" at bounding box center [395, 109] width 102 height 19
type textarea "[DOMAIN_NAME]("downArrow")"
click at [397, 97] on div "helper . moveDown ( 2 ) helper . build ( "downArrow" ) helper . moveDown ( 1 ) …" at bounding box center [380, 153] width 160 height 171
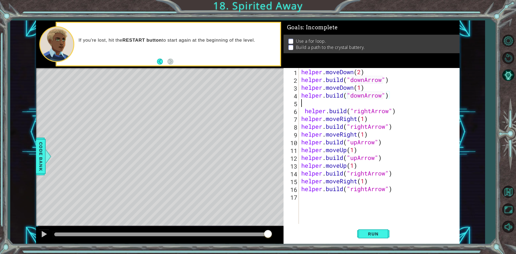
scroll to position [0, 0]
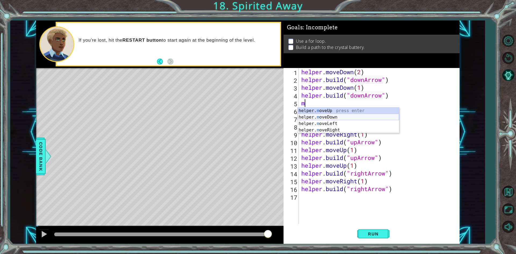
drag, startPoint x: 328, startPoint y: 116, endPoint x: 330, endPoint y: 129, distance: 13.6
click at [326, 116] on div "helper. m oveUp press enter helper. m oveDown press enter helper. m oveLeft pre…" at bounding box center [348, 126] width 102 height 39
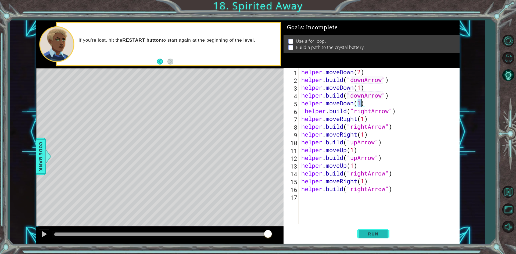
click at [380, 234] on span "Run" at bounding box center [372, 233] width 21 height 5
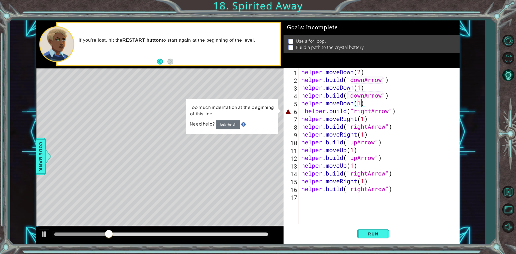
click at [403, 110] on div "helper . moveDown ( 2 ) helper . build ( "downArrow" ) helper . moveDown ( 1 ) …" at bounding box center [380, 153] width 160 height 171
click at [400, 110] on div "helper . moveDown ( 2 ) helper . build ( "downArrow" ) helper . moveDown ( 1 ) …" at bounding box center [380, 153] width 160 height 171
drag, startPoint x: 394, startPoint y: 111, endPoint x: 398, endPoint y: 111, distance: 3.8
click at [395, 111] on div "helper . moveDown ( 2 ) helper . build ( "downArrow" ) helper . moveDown ( 1 ) …" at bounding box center [380, 153] width 160 height 171
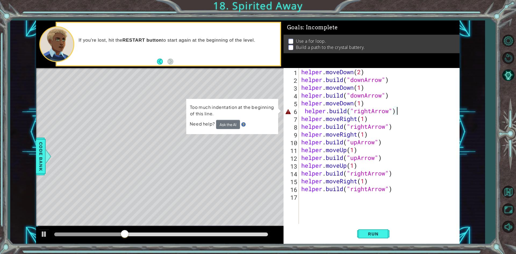
click at [398, 111] on div "helper . moveDown ( 2 ) helper . build ( "downArrow" ) helper . moveDown ( 1 ) …" at bounding box center [380, 153] width 160 height 171
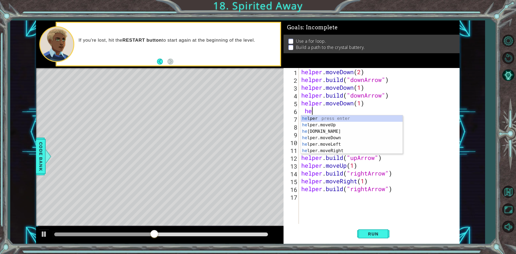
type textarea "h"
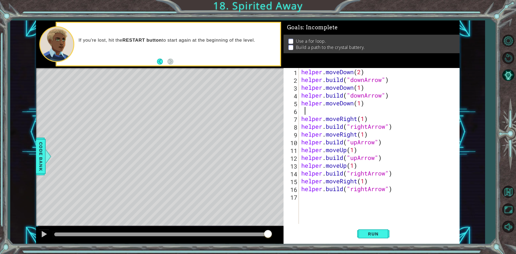
scroll to position [0, 0]
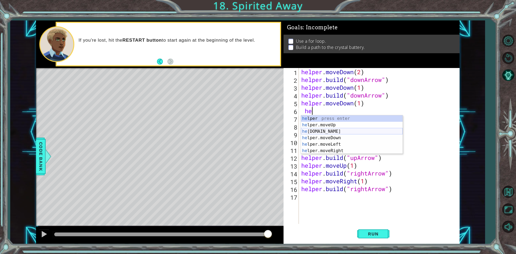
click at [333, 130] on div "he lper press enter he lper.moveUp press enter he [DOMAIN_NAME] press enter he …" at bounding box center [352, 141] width 102 height 52
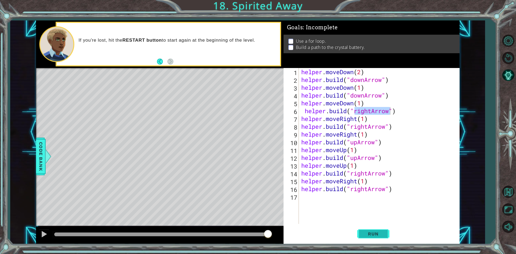
click at [382, 234] on span "Run" at bounding box center [372, 233] width 21 height 5
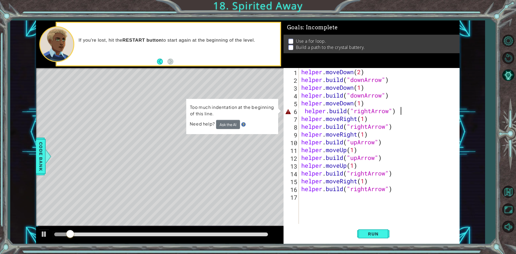
click at [399, 111] on div "helper . moveDown ( 2 ) helper . build ( "downArrow" ) helper . moveDown ( 1 ) …" at bounding box center [380, 153] width 160 height 171
click at [395, 110] on div "helper . moveDown ( 2 ) helper . build ( "downArrow" ) helper . moveDown ( 1 ) …" at bounding box center [380, 153] width 160 height 171
click at [396, 114] on div "helper . moveDown ( 2 ) helper . build ( "downArrow" ) helper . moveDown ( 1 ) …" at bounding box center [380, 153] width 160 height 171
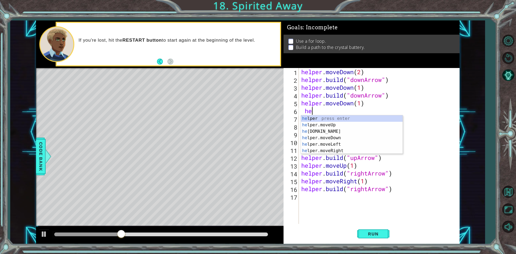
type textarea "h"
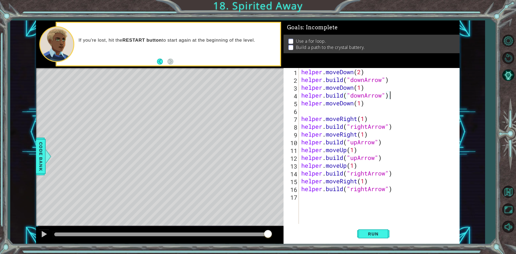
click at [390, 99] on div "helper . moveDown ( 2 ) helper . build ( "downArrow" ) helper . moveDown ( 1 ) …" at bounding box center [380, 153] width 160 height 171
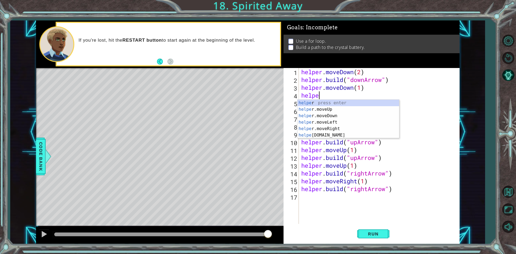
type textarea "h"
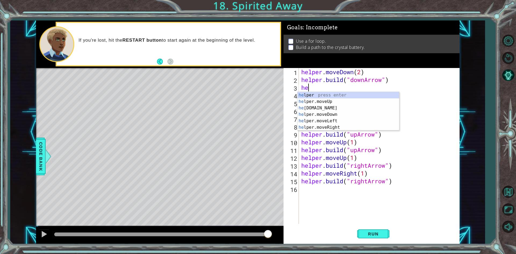
type textarea "h"
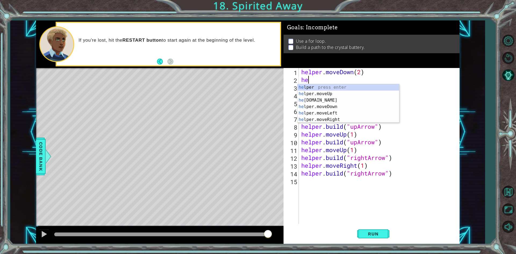
type textarea "h"
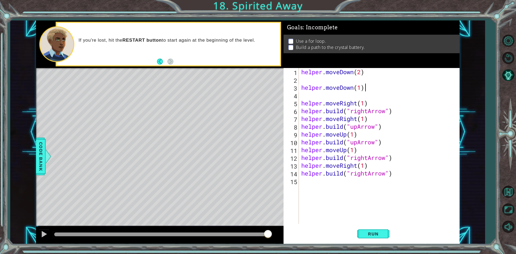
drag, startPoint x: 365, startPoint y: 86, endPoint x: 393, endPoint y: 101, distance: 31.7
click at [365, 87] on div "helper . moveDown ( 2 ) helper . moveDown ( 1 ) helper . moveRight ( 1 ) helper…" at bounding box center [380, 153] width 160 height 171
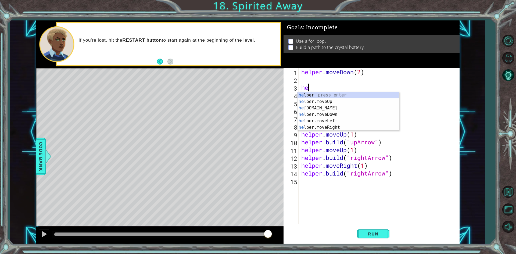
type textarea "h"
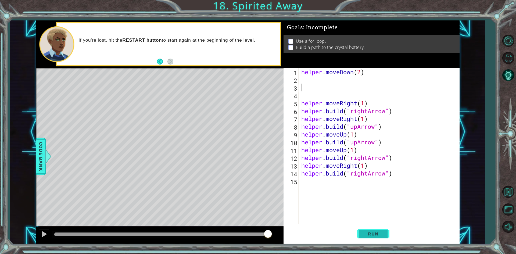
click at [363, 233] on span "Run" at bounding box center [372, 233] width 21 height 5
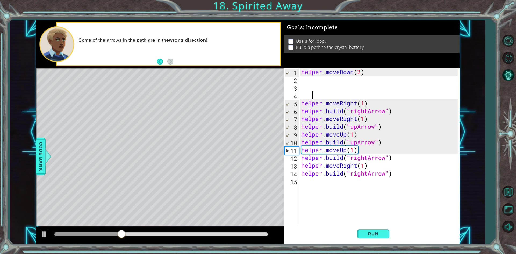
click at [311, 94] on div "helper . moveDown ( 2 ) helper . moveRight ( 1 ) helper . build ( "rightArrow" …" at bounding box center [380, 153] width 160 height 171
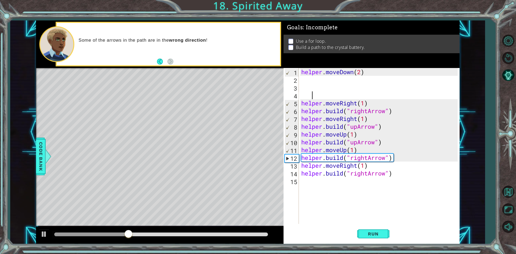
click at [301, 97] on div "helper . moveDown ( 2 ) helper . moveRight ( 1 ) helper . build ( "rightArrow" …" at bounding box center [380, 153] width 160 height 171
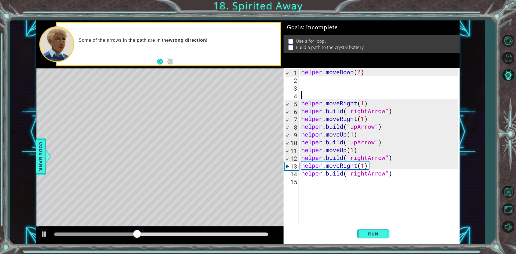
type textarea "m"
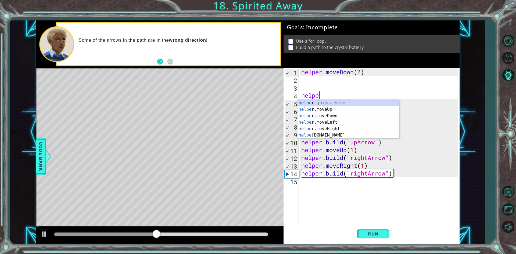
scroll to position [0, 1]
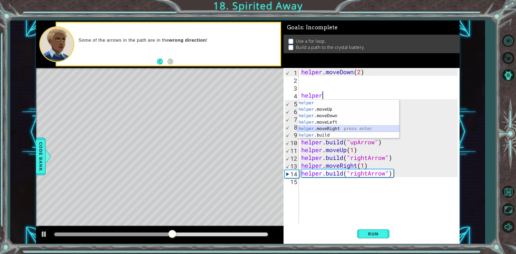
click at [334, 131] on div "helper press enter helper .moveUp press enter helper .moveDown press enter help…" at bounding box center [348, 126] width 102 height 52
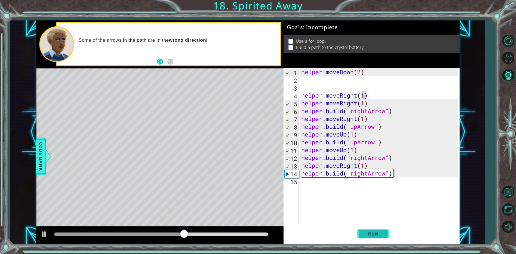
click at [380, 232] on span "Run" at bounding box center [372, 233] width 21 height 5
click at [400, 174] on div "helper . moveDown ( 2 ) helper . moveRight ( 1 ) helper . moveRight ( 1 ) helpe…" at bounding box center [380, 153] width 160 height 171
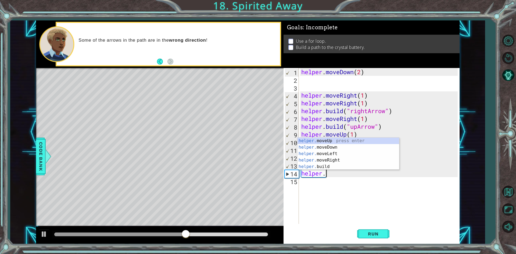
scroll to position [0, 0]
type textarea "h"
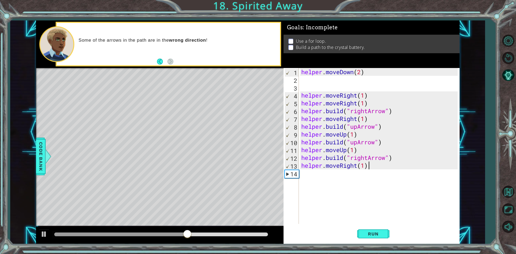
scroll to position [0, 0]
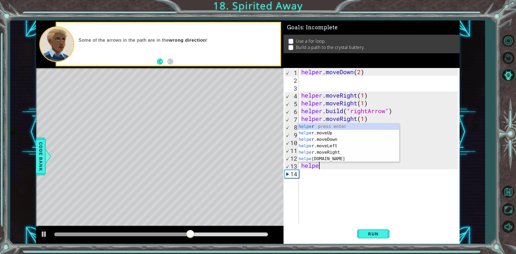
type textarea "h"
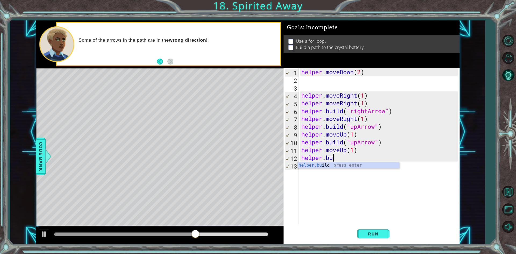
type textarea "h"
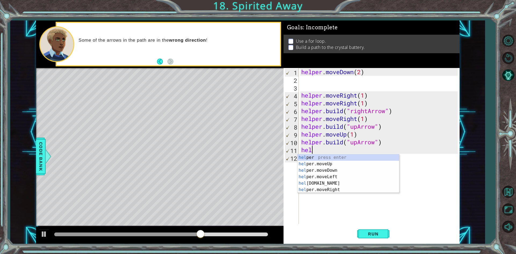
type textarea "h"
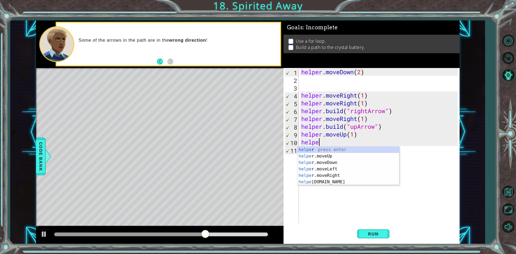
type textarea "h"
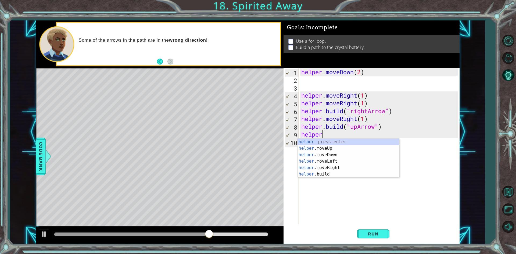
type textarea "h"
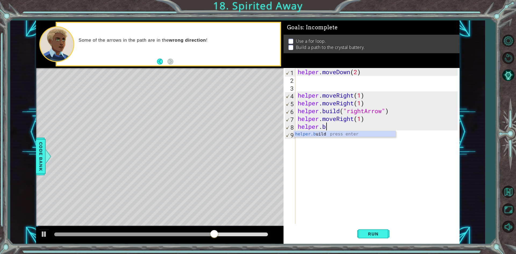
type textarea "h"
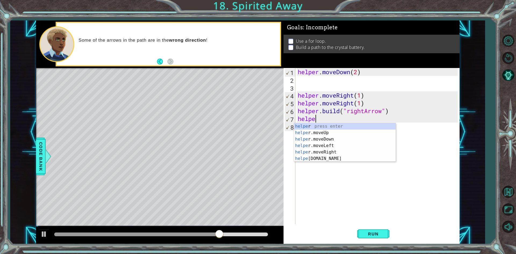
type textarea "h"
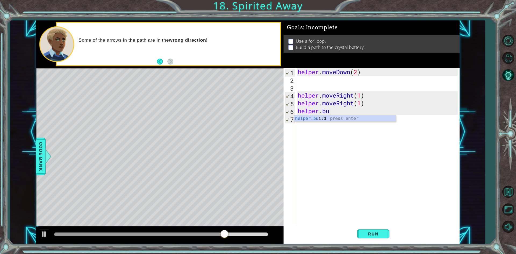
type textarea "h"
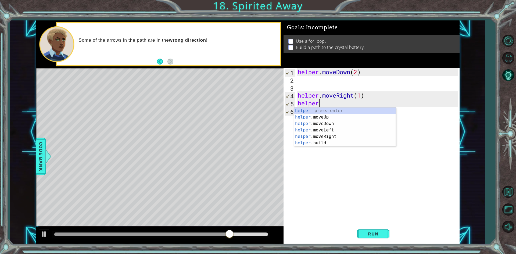
type textarea "h"
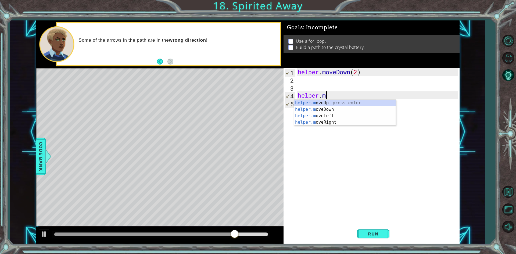
type textarea "h"
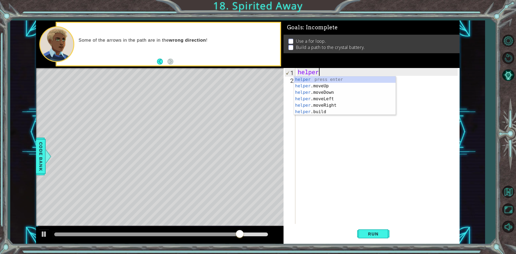
type textarea "h"
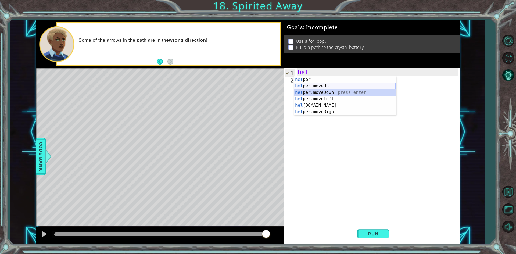
click at [341, 89] on div "hel per press enter hel per.moveUp press enter [GEOGRAPHIC_DATA] per.moveDown p…" at bounding box center [345, 102] width 102 height 52
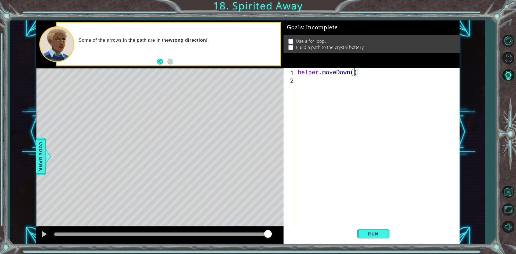
type textarea "helper.moveDown(2)"
click at [303, 81] on div "helper . moveDown ( 2 )" at bounding box center [379, 153] width 164 height 171
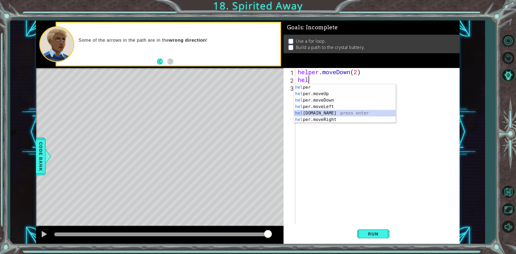
click at [329, 111] on div "hel per press enter hel per.moveUp press enter [GEOGRAPHIC_DATA] per.moveDown p…" at bounding box center [345, 110] width 102 height 52
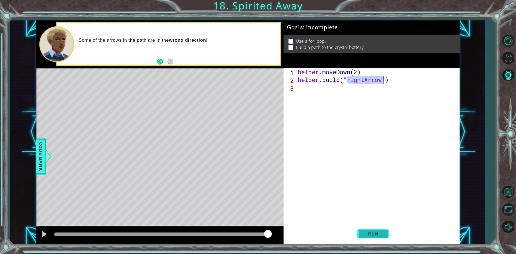
type textarea "[DOMAIN_NAME]("rightArrow")"
click at [377, 229] on button "Run" at bounding box center [373, 233] width 32 height 17
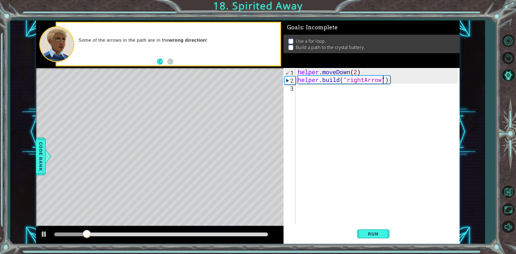
click at [299, 91] on div "helper . moveDown ( 2 ) helper . build ( "rightArrow" )" at bounding box center [379, 153] width 164 height 171
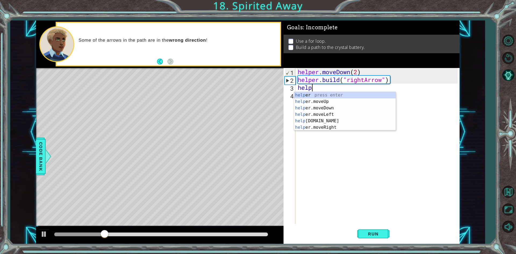
scroll to position [0, 1]
click at [335, 120] on div "helper press enter helper .moveUp press enter helper .moveDown press enter help…" at bounding box center [345, 118] width 102 height 52
type textarea "helper.moveRight(1)"
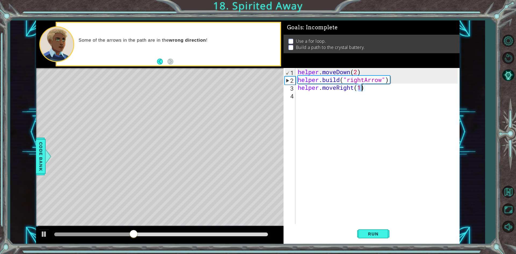
drag, startPoint x: 301, startPoint y: 93, endPoint x: 303, endPoint y: 96, distance: 3.5
click at [303, 96] on div "helper . moveDown ( 2 ) helper . build ( "rightArrow" ) helper . moveRight ( 1 )" at bounding box center [379, 153] width 164 height 171
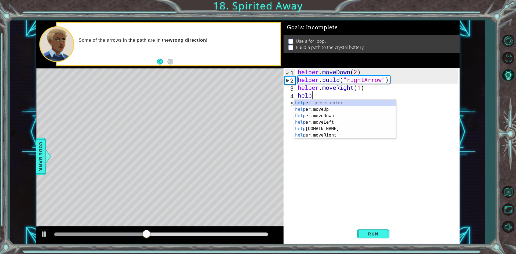
scroll to position [0, 0]
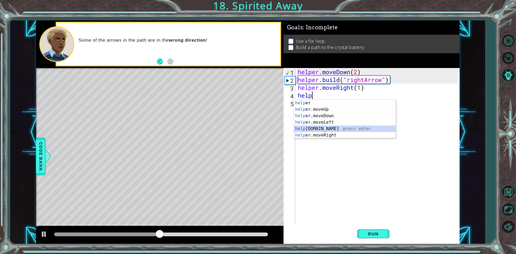
click at [335, 128] on div "help er press enter help er.moveUp press enter help er.moveDown press enter hel…" at bounding box center [345, 126] width 102 height 52
type textarea "[DOMAIN_NAME]("rightArrow")"
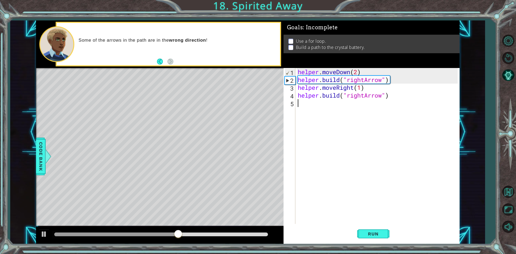
drag, startPoint x: 300, startPoint y: 105, endPoint x: 305, endPoint y: 106, distance: 5.2
click at [303, 104] on div "helper . moveDown ( 2 ) helper . build ( "rightArrow" ) helper . moveRight ( 1 …" at bounding box center [379, 153] width 164 height 171
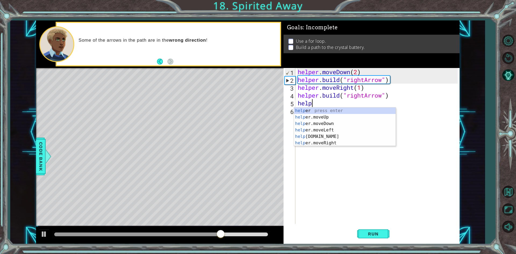
scroll to position [0, 1]
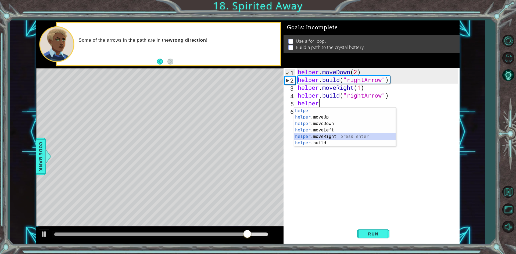
click at [339, 138] on div "helper press enter helper .moveUp press enter helper .moveDown press enter help…" at bounding box center [345, 133] width 102 height 52
type textarea "helper.moveRight(1)"
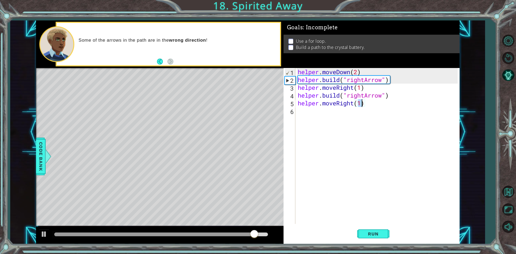
click at [308, 113] on div "helper . moveDown ( 2 ) helper . build ( "rightArrow" ) helper . moveRight ( 1 …" at bounding box center [379, 153] width 164 height 171
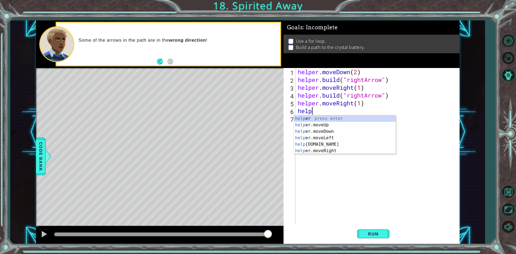
scroll to position [0, 0]
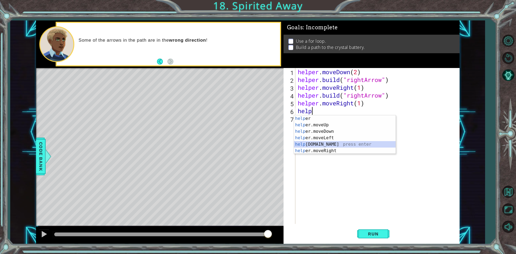
click at [315, 143] on div "help er press enter help er.moveUp press enter help er.moveDown press enter hel…" at bounding box center [345, 141] width 102 height 52
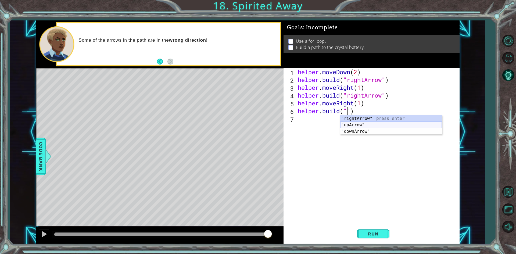
click at [361, 126] on div "" rightArrow" press enter " upArrow" press enter " downArrow" press enter" at bounding box center [391, 131] width 102 height 32
type textarea "[DOMAIN_NAME]("upArrow")"
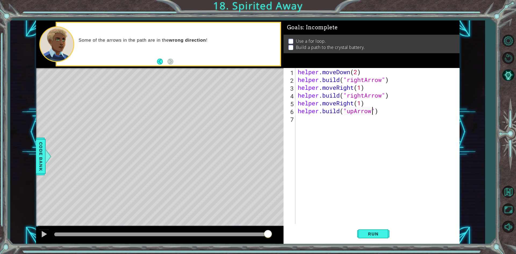
click at [308, 119] on div "helper . moveDown ( 2 ) helper . build ( "rightArrow" ) helper . moveRight ( 1 …" at bounding box center [379, 153] width 164 height 171
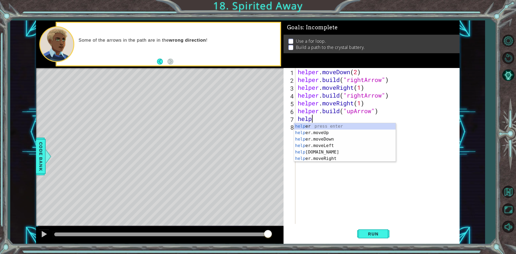
scroll to position [0, 1]
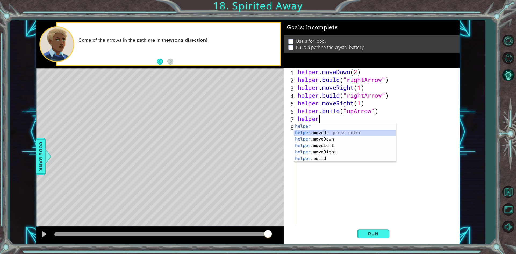
click at [326, 132] on div "helper press enter helper .moveUp press enter helper .moveDown press enter help…" at bounding box center [345, 149] width 102 height 52
type textarea "helper.moveUp(1)"
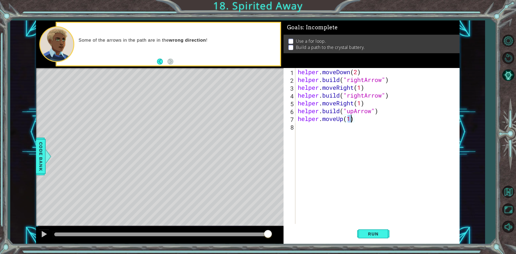
drag, startPoint x: 307, startPoint y: 124, endPoint x: 308, endPoint y: 128, distance: 4.6
click at [307, 127] on div "helper . moveDown ( 2 ) helper . build ( "rightArrow" ) helper . moveRight ( 1 …" at bounding box center [379, 153] width 164 height 171
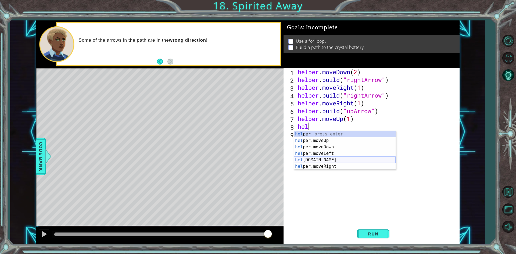
click at [332, 159] on div "hel per press enter hel per.moveUp press enter [GEOGRAPHIC_DATA] per.moveDown p…" at bounding box center [345, 157] width 102 height 52
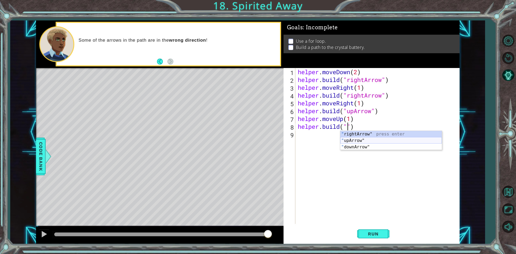
click at [363, 141] on div "" rightArrow" press enter " upArrow" press enter " downArrow" press enter" at bounding box center [391, 147] width 102 height 32
type textarea "[DOMAIN_NAME]("upArrow")"
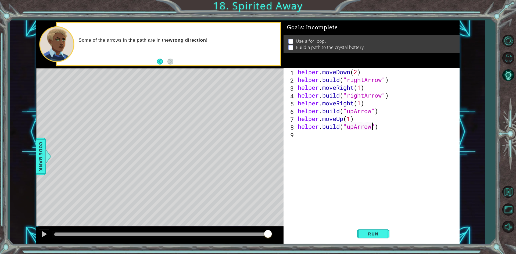
click at [309, 135] on div "helper . moveDown ( 2 ) helper . build ( "rightArrow" ) helper . moveRight ( 1 …" at bounding box center [379, 153] width 164 height 171
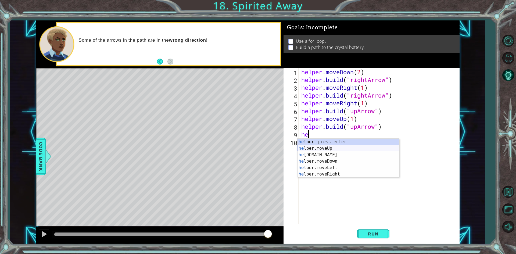
click at [322, 145] on div "he lper press enter he lper.moveUp press enter he [DOMAIN_NAME] press enter he …" at bounding box center [348, 165] width 102 height 52
type textarea "helper.moveUp(1)"
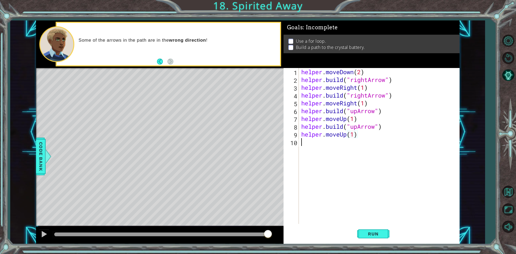
click at [313, 149] on div "helper . moveDown ( 2 ) helper . build ( "rightArrow" ) helper . moveRight ( 1 …" at bounding box center [380, 153] width 160 height 171
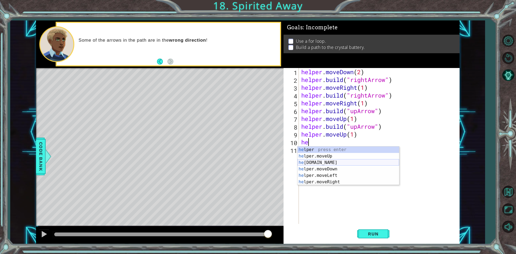
click at [329, 162] on div "he lper press enter he lper.moveUp press enter he [DOMAIN_NAME] press enter he …" at bounding box center [348, 172] width 102 height 52
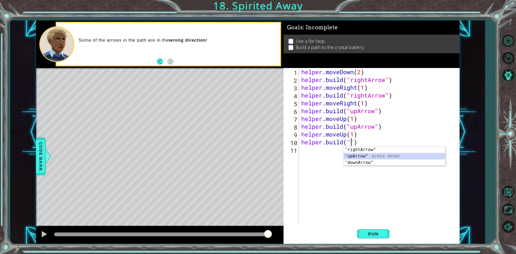
click at [357, 154] on div "" rightArrow" press enter " upArrow" press enter " downArrow" press enter" at bounding box center [395, 162] width 102 height 32
click at [369, 149] on div "" rightArrow" press enter " upArrow" press enter " downArrow" press enter" at bounding box center [395, 162] width 102 height 32
type textarea "[DOMAIN_NAME]("rightArrow")"
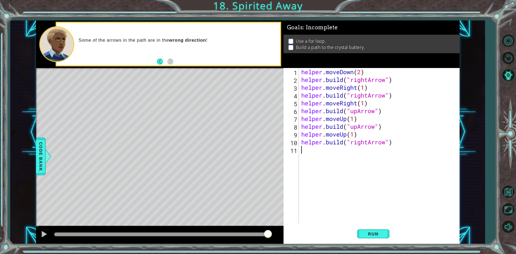
click at [315, 153] on div "helper . moveDown ( 2 ) helper . build ( "rightArrow" ) helper . moveRight ( 1 …" at bounding box center [380, 153] width 160 height 171
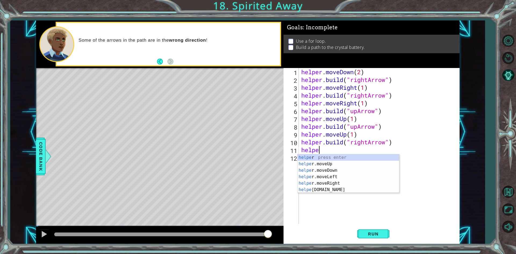
scroll to position [0, 1]
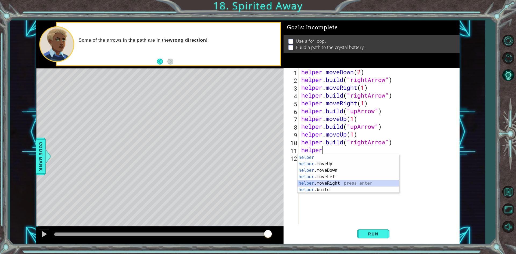
click at [331, 182] on div "helper press enter helper .moveUp press enter helper .moveDown press enter help…" at bounding box center [348, 180] width 102 height 52
type textarea "helper.moveRight(1)"
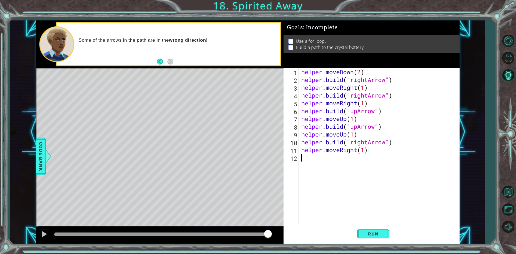
click at [307, 157] on div "helper . moveDown ( 2 ) helper . build ( "rightArrow" ) helper . moveRight ( 1 …" at bounding box center [380, 153] width 160 height 171
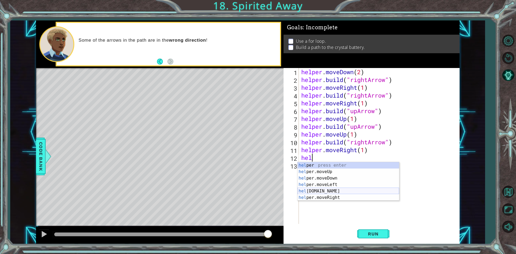
click at [329, 191] on div "hel per press enter hel per.moveUp press enter [GEOGRAPHIC_DATA] per.moveDown p…" at bounding box center [348, 188] width 102 height 52
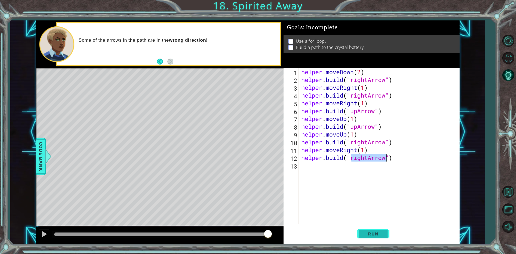
type textarea "[DOMAIN_NAME]("rightArrow")"
click at [363, 233] on span "Run" at bounding box center [372, 233] width 21 height 5
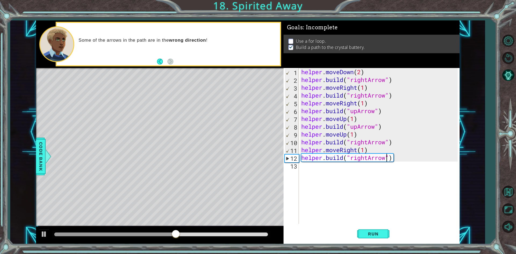
click at [307, 170] on div "helper . moveDown ( 2 ) helper . build ( "rightArrow" ) helper . moveRight ( 1 …" at bounding box center [380, 153] width 160 height 171
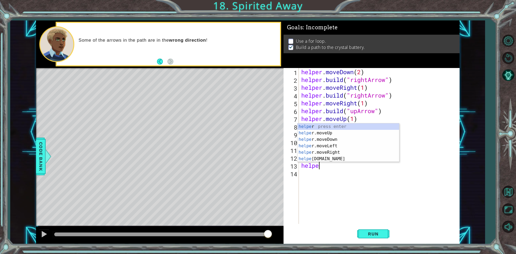
scroll to position [0, 1]
type textarea "helper"
